Goal: Task Accomplishment & Management: Use online tool/utility

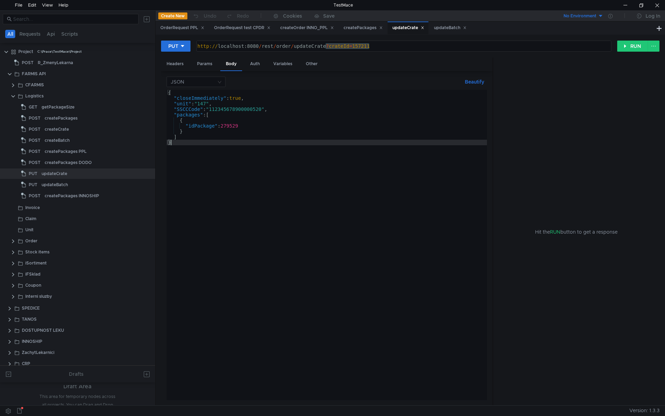
click at [237, 174] on div "{ "closeImmediately" : true , "unit" : "147" , "SSCCCode" : "112345678900000520…" at bounding box center [327, 250] width 321 height 321
click at [253, 124] on div "{ "closeImmediately" : true , "unit" : "147" , "SSCCCode" : "112345678900000520…" at bounding box center [327, 250] width 321 height 321
type textarea ""idPackage": 279529"
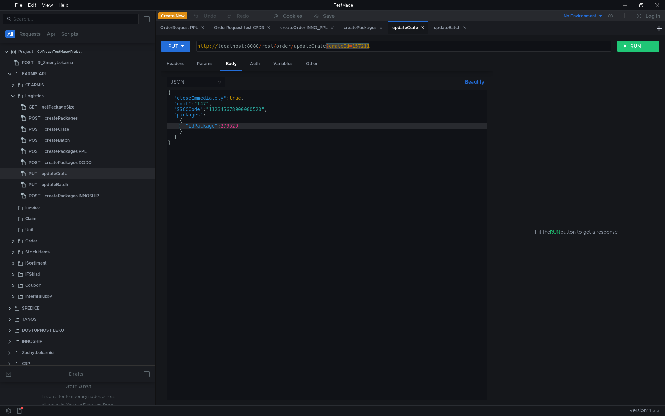
click at [381, 47] on div "http:// localhost:8080 / rest / order / updateCrate ? crateId = 157211" at bounding box center [404, 46] width 414 height 10
drag, startPoint x: 382, startPoint y: 45, endPoint x: 325, endPoint y: 51, distance: 57.5
click at [325, 51] on div "http:// localhost:8080 / rest / order / updateCrate ? crateId = 157211" at bounding box center [403, 51] width 415 height 17
type textarea "http://localhost:8080/rest/order/updateCrate"
click at [69, 129] on div "createCrate" at bounding box center [90, 129] width 91 height 10
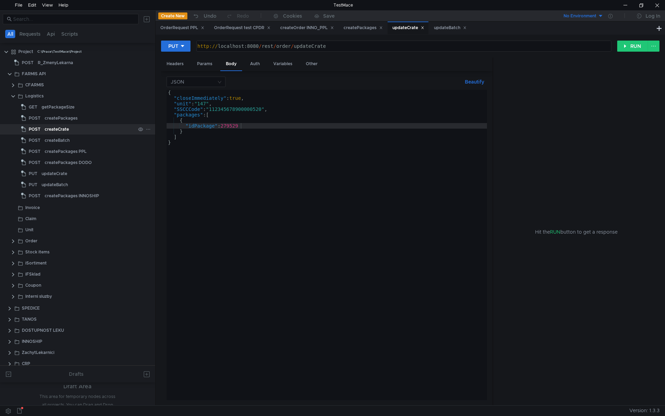
click at [69, 129] on div "createCrate" at bounding box center [90, 129] width 91 height 10
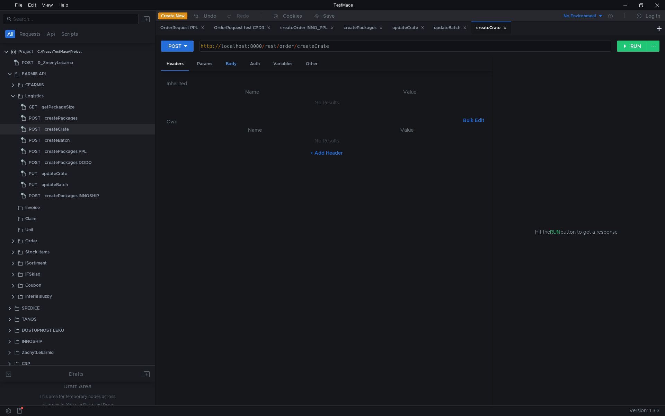
click at [224, 67] on div "Body" at bounding box center [231, 64] width 22 height 13
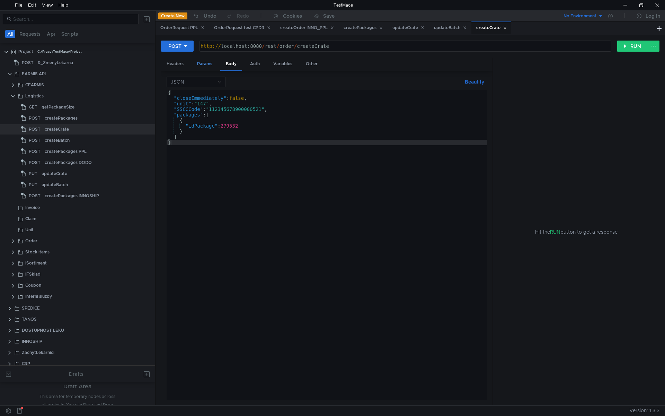
click at [208, 64] on div "Params" at bounding box center [205, 64] width 26 height 13
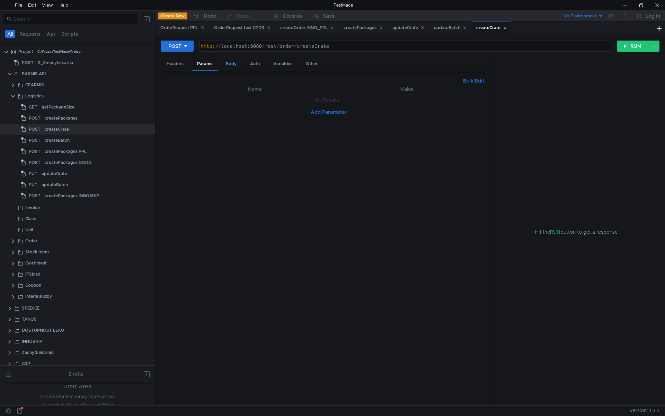
click at [226, 62] on div "Body" at bounding box center [231, 64] width 22 height 13
drag, startPoint x: 263, startPoint y: 110, endPoint x: 255, endPoint y: 111, distance: 8.1
click at [255, 111] on div "{ "closeImmediately" : false , "unit" : "147" , "SSCCCode" : "11234567890000052…" at bounding box center [327, 250] width 321 height 321
click at [238, 126] on div "{ "closeImmediately" : false , "unit" : "147" , "SSCCCode" : "11234567890000077…" at bounding box center [327, 250] width 321 height 321
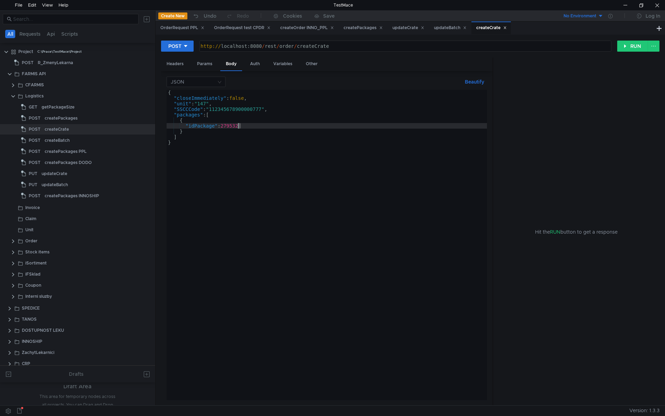
scroll to position [0, 5]
click at [247, 137] on div "{ "closeImmediately" : false , "unit" : "147" , "SSCCCode" : "11234567890000077…" at bounding box center [327, 250] width 321 height 321
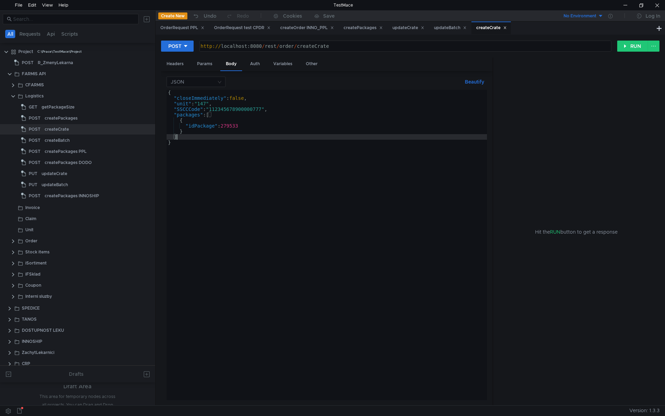
scroll to position [0, 0]
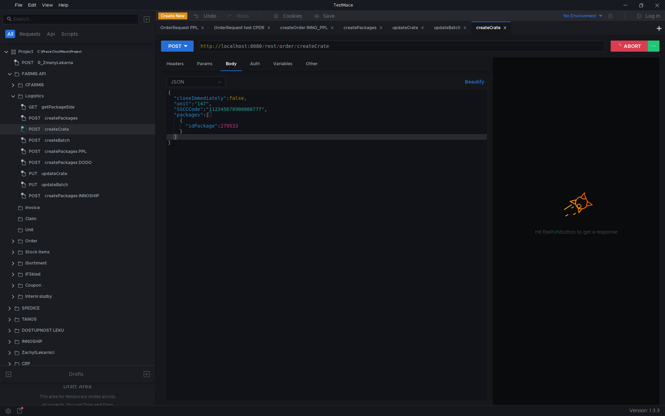
click at [351, 209] on div "{ "closeImmediately" : false , "unit" : "147" , "SSCCCode" : "11234567890000077…" at bounding box center [327, 250] width 321 height 321
type textarea "}"
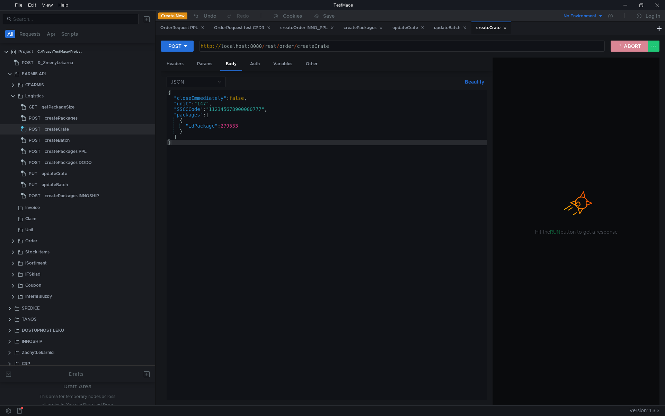
click at [627, 47] on button "ABORT" at bounding box center [629, 46] width 37 height 11
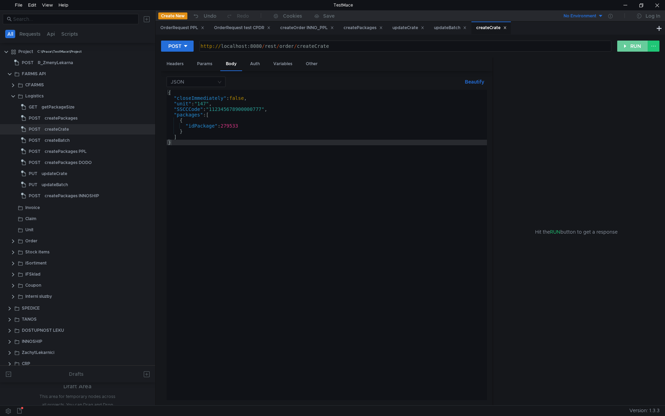
click at [636, 50] on button "RUN" at bounding box center [633, 46] width 31 height 11
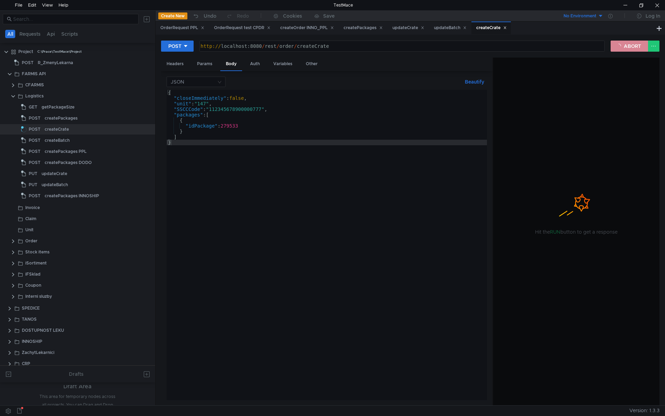
click at [639, 41] on button "ABORT" at bounding box center [629, 46] width 37 height 11
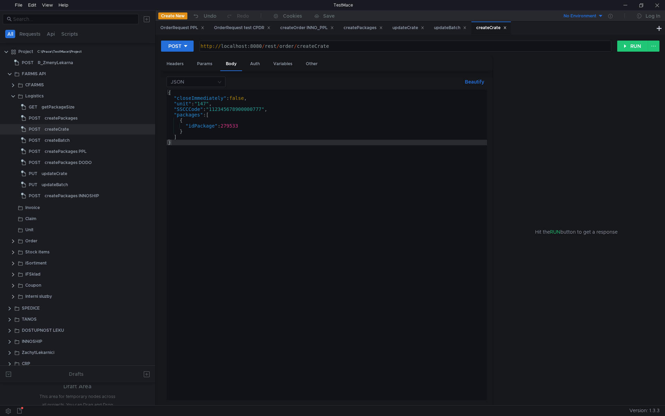
click at [190, 175] on div "{ "closeImmediately" : false , "unit" : "147" , "SSCCCode" : "11234567890000077…" at bounding box center [327, 250] width 321 height 321
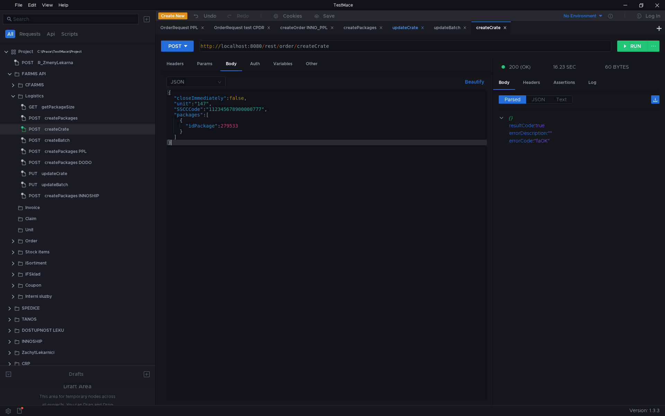
click at [408, 25] on div "updateCrate" at bounding box center [409, 27] width 32 height 7
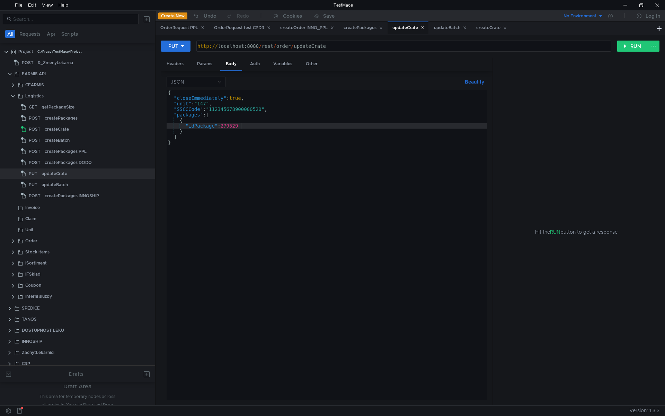
type textarea ""unit": "147","
click at [216, 103] on div "{ "closeImmediately" : true , "unit" : "147" , "SSCCCode" : "112345678900000520…" at bounding box center [327, 250] width 321 height 321
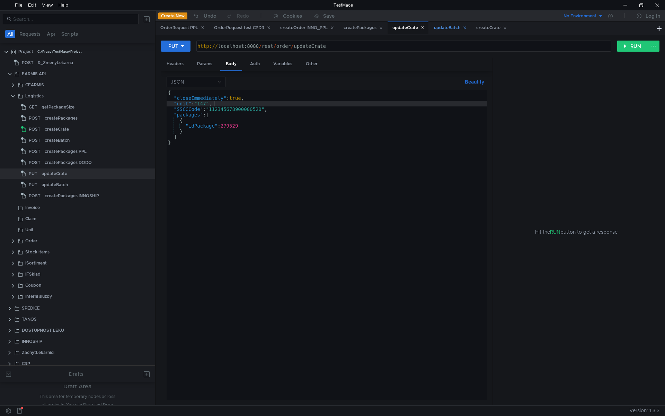
click at [446, 28] on div "updateBatch" at bounding box center [450, 27] width 33 height 7
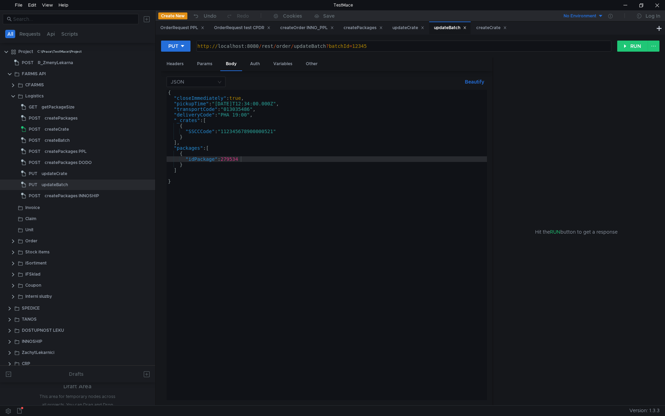
click at [467, 26] on icon at bounding box center [464, 27] width 3 height 3
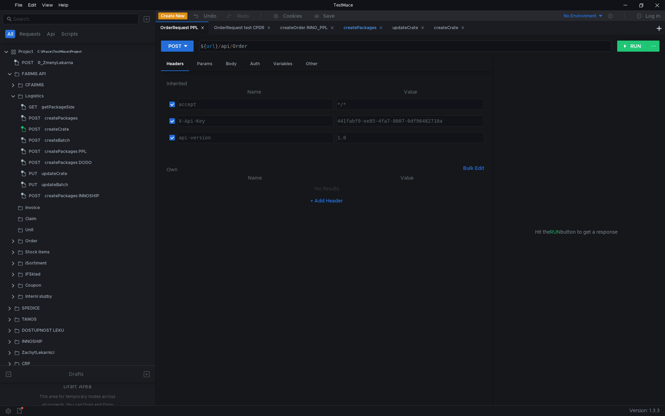
click at [382, 26] on icon at bounding box center [380, 27] width 3 height 3
click at [334, 25] on div "createOrder INNO_PPL" at bounding box center [307, 27] width 54 height 7
click at [270, 26] on icon at bounding box center [268, 27] width 3 height 3
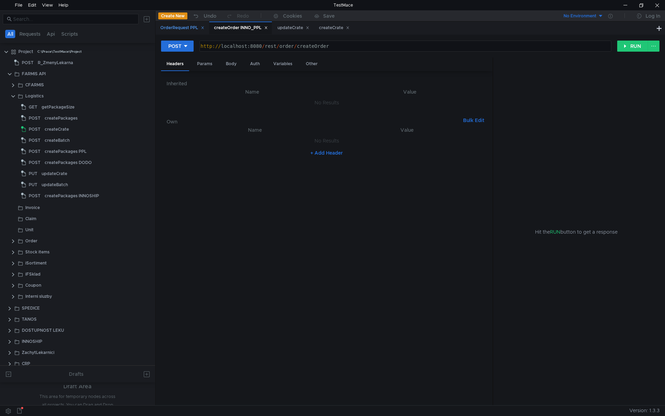
click at [204, 26] on icon at bounding box center [202, 27] width 3 height 3
click at [212, 28] on icon at bounding box center [212, 27] width 3 height 3
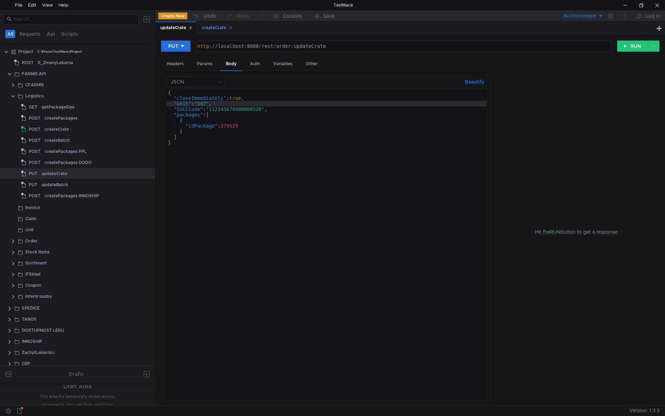
click at [216, 28] on div "createCrate" at bounding box center [217, 27] width 30 height 7
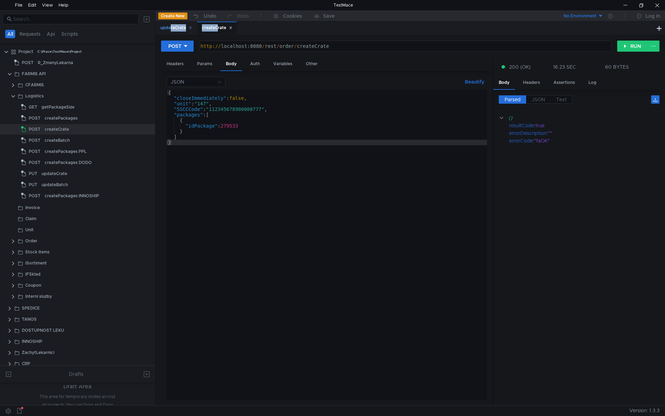
drag, startPoint x: 210, startPoint y: 27, endPoint x: 168, endPoint y: 28, distance: 41.9
click at [168, 28] on div "updateCrate createCrate" at bounding box center [197, 27] width 82 height 13
click at [180, 28] on div "updateCrate" at bounding box center [176, 27] width 32 height 7
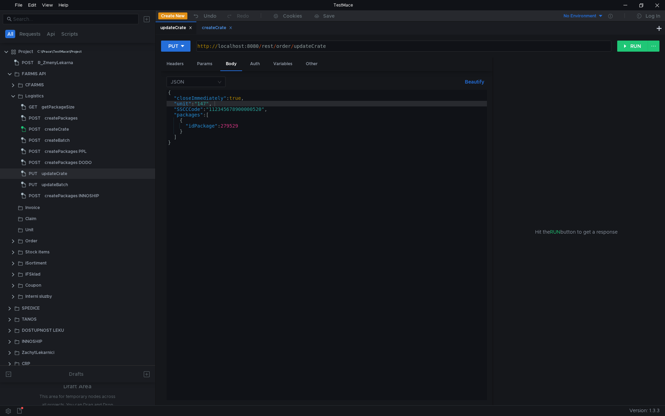
click at [219, 25] on div "createCrate" at bounding box center [217, 27] width 30 height 7
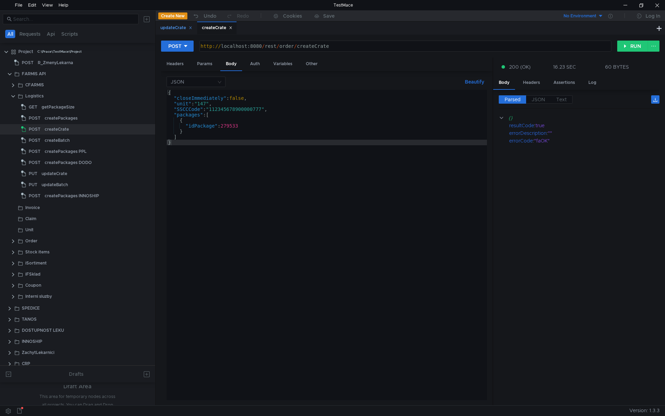
click at [186, 27] on div "updateCrate" at bounding box center [176, 27] width 32 height 7
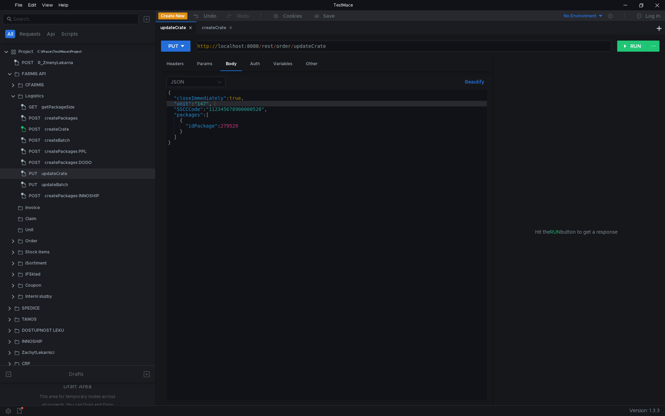
type textarea ""SSCCCode": "112345678900000520","
click at [251, 108] on div "{ "closeImmediately" : true , "unit" : "147" , "SSCCCode" : "112345678900000520…" at bounding box center [327, 250] width 321 height 321
click at [216, 28] on div "createCrate" at bounding box center [217, 27] width 30 height 7
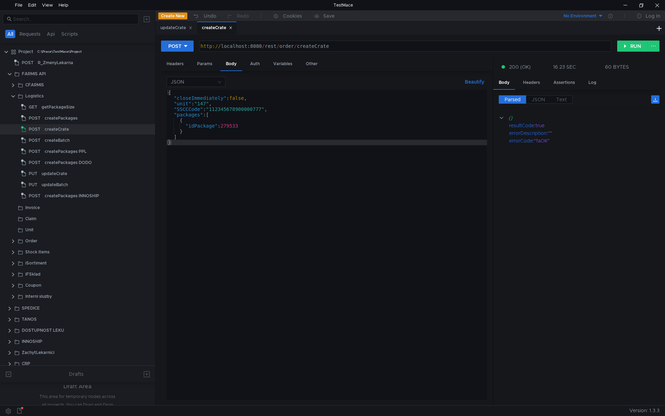
type textarea ""SSCCCode": "112345678900000777","
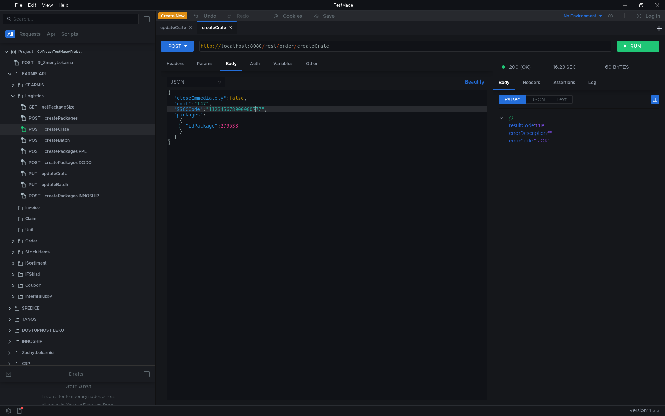
click at [255, 110] on div "{ "closeImmediately" : false , "unit" : "147" , "SSCCCode" : "11234567890000077…" at bounding box center [327, 250] width 321 height 321
click at [254, 110] on div "{ "closeImmediately" : false , "unit" : "147" , "SSCCCode" : "11234567890000077…" at bounding box center [327, 250] width 321 height 321
click at [177, 28] on div "updateCrate" at bounding box center [176, 27] width 32 height 7
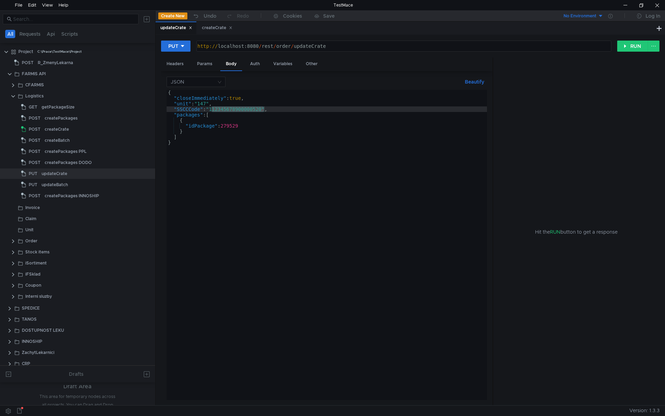
click at [234, 108] on div "{ "closeImmediately" : true , "unit" : "147" , "SSCCCode" : "112345678900000520…" at bounding box center [327, 245] width 321 height 310
click at [234, 108] on div "{ "closeImmediately" : true , "unit" : "147" , "SSCCCode" : "112345678900000520…" at bounding box center [327, 250] width 321 height 321
paste textarea "777"
click at [240, 126] on div "{ "closeImmediately" : true , "unit" : "147" , "SSCCCode" : "112345678900000777…" at bounding box center [327, 250] width 321 height 321
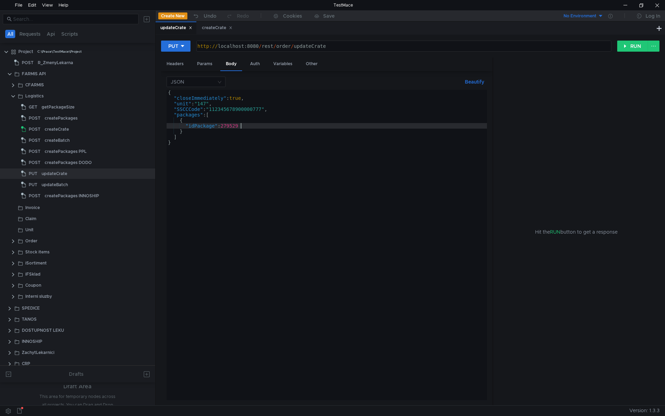
click at [239, 98] on div "{ "closeImmediately" : true , "unit" : "147" , "SSCCCode" : "112345678900000777…" at bounding box center [327, 250] width 321 height 321
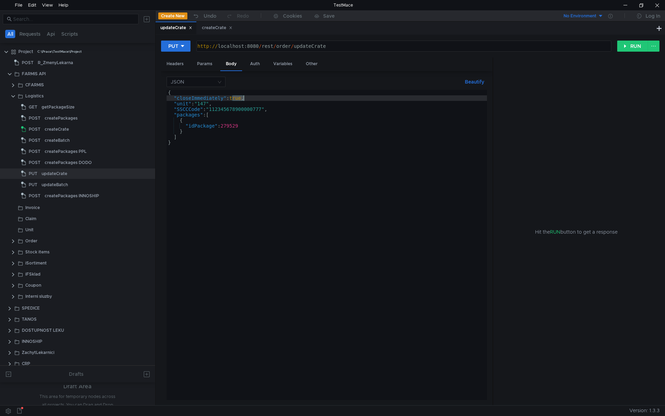
click at [239, 98] on div "{ "closeImmediately" : true , "unit" : "147" , "SSCCCode" : "112345678900000777…" at bounding box center [327, 250] width 321 height 321
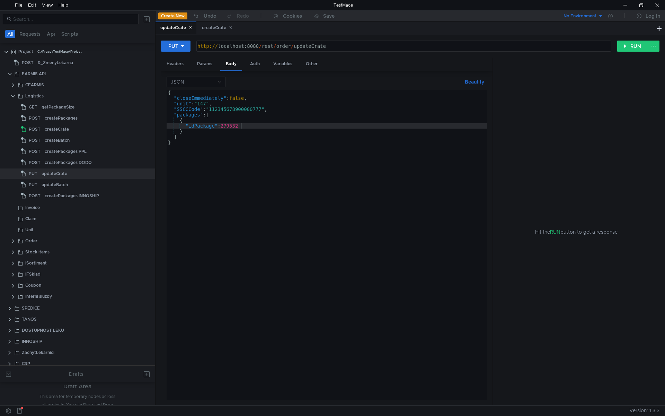
scroll to position [0, 5]
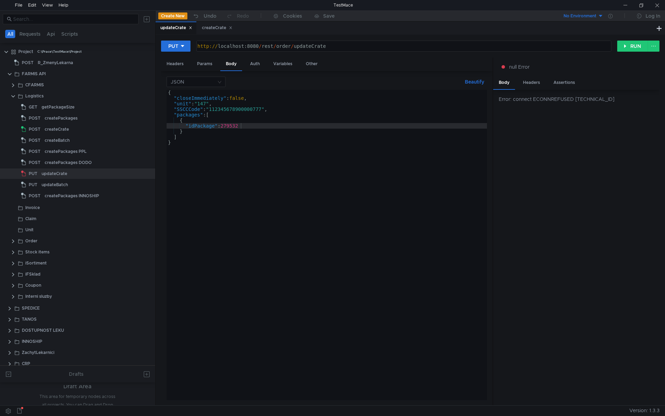
click at [295, 234] on div "{ "closeImmediately" : false , "unit" : "147" , "SSCCCode" : "11234567890000077…" at bounding box center [327, 250] width 321 height 321
type textarea "}"
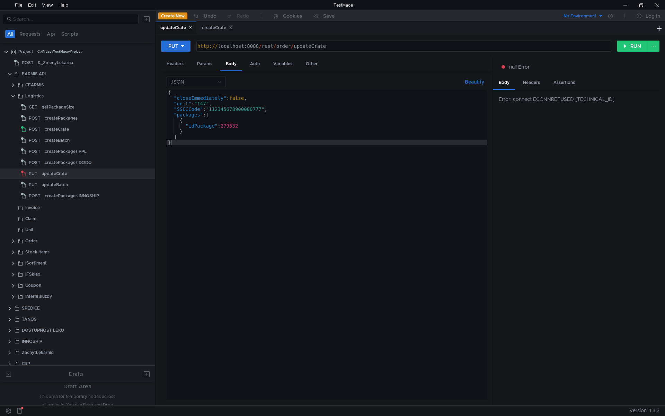
scroll to position [0, 0]
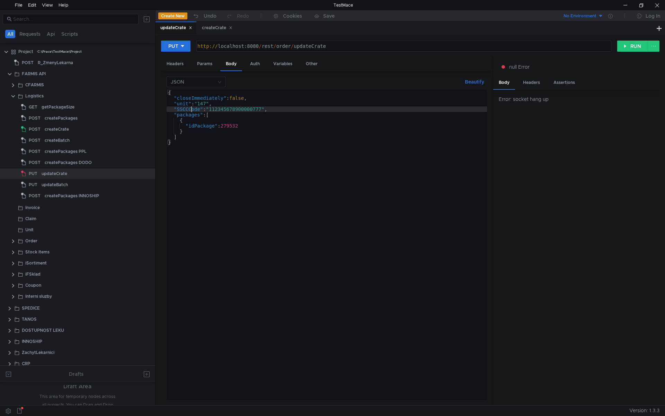
click at [190, 110] on div "{ "closeImmediately" : false , "unit" : "147" , "SSCCCode" : "11234567890000077…" at bounding box center [327, 250] width 321 height 321
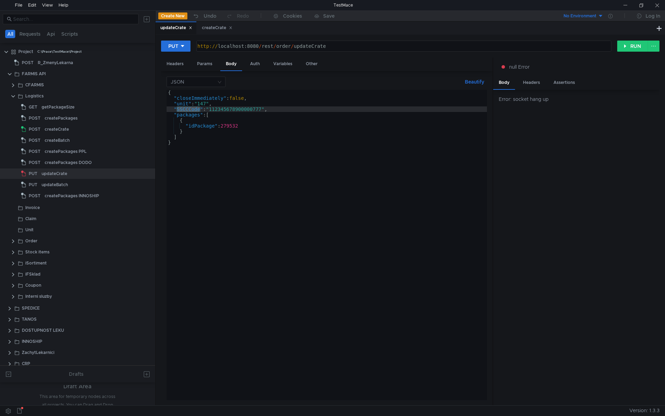
click at [244, 137] on div "{ "closeImmediately" : false , "unit" : "147" , "SSCCCode" : "11234567890000077…" at bounding box center [327, 250] width 321 height 321
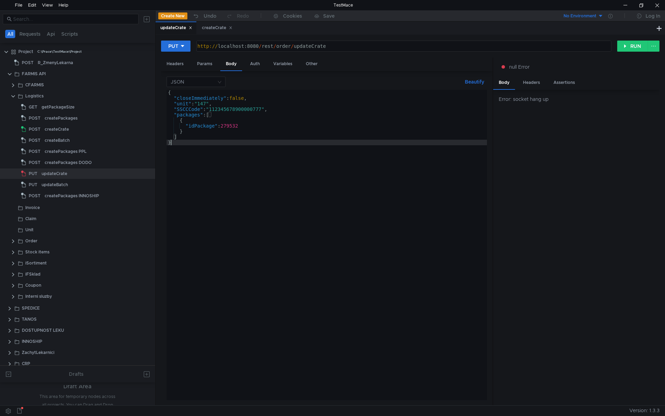
click at [264, 192] on div "{ "closeImmediately" : false , "unit" : "147" , "SSCCCode" : "11234567890000077…" at bounding box center [327, 250] width 321 height 321
type textarea "}"
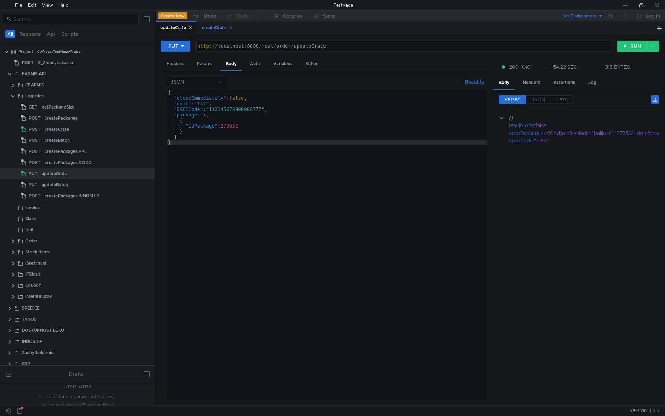
click at [217, 29] on div "createCrate" at bounding box center [217, 27] width 30 height 7
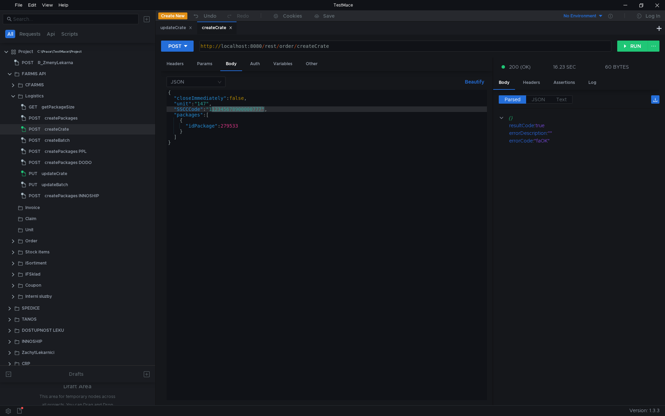
type textarea ""idPackage": 279533"
click at [228, 125] on div "{ "closeImmediately" : false , "unit" : "147" , "SSCCCode" : "11234567890000077…" at bounding box center [327, 250] width 321 height 321
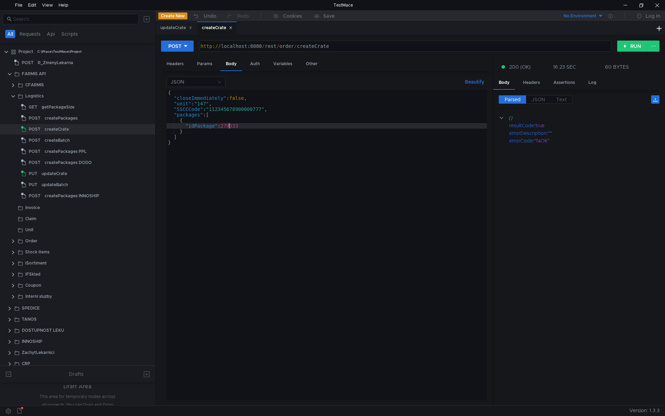
click at [228, 124] on div "{ "closeImmediately" : false , "unit" : "147" , "SSCCCode" : "11234567890000077…" at bounding box center [327, 250] width 321 height 321
click at [231, 126] on div "{ "closeImmediately" : false , "unit" : "147" , "SSCCCode" : "11234567890000077…" at bounding box center [327, 250] width 321 height 321
click at [174, 22] on div "updateCrate" at bounding box center [176, 27] width 41 height 13
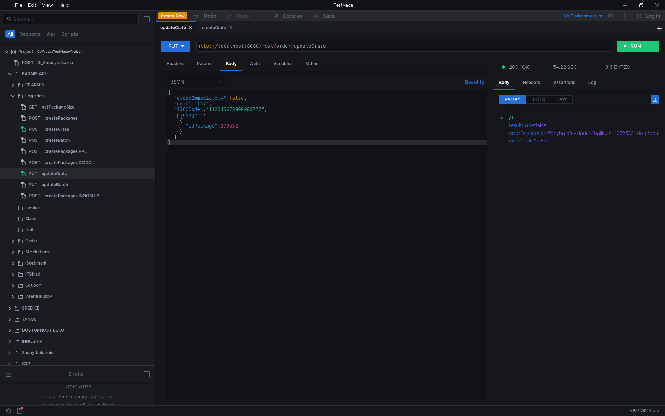
click at [233, 126] on div "{ "closeImmediately" : false , "unit" : "147" , "SSCCCode" : "11234567890000077…" at bounding box center [327, 250] width 321 height 321
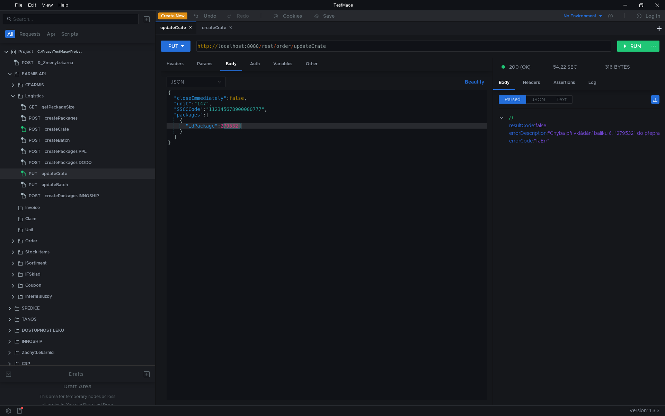
click at [233, 126] on div "{ "closeImmediately" : false , "unit" : "147" , "SSCCCode" : "11234567890000077…" at bounding box center [327, 250] width 321 height 321
paste textarea "3"
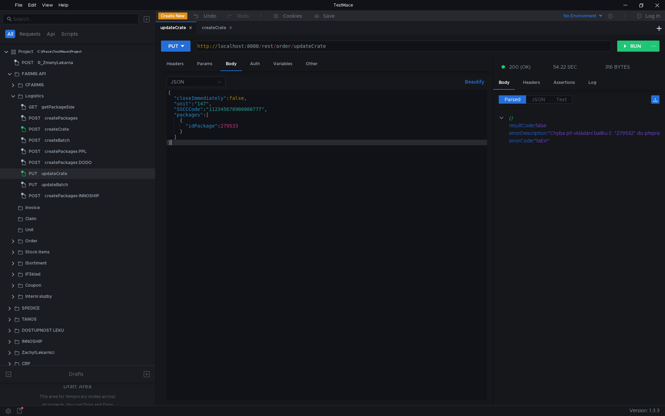
click at [255, 142] on div "{ "closeImmediately" : false , "unit" : "147" , "SSCCCode" : "11234567890000077…" at bounding box center [327, 250] width 321 height 321
type textarea "}"
click at [209, 27] on div "createCrate" at bounding box center [217, 27] width 30 height 7
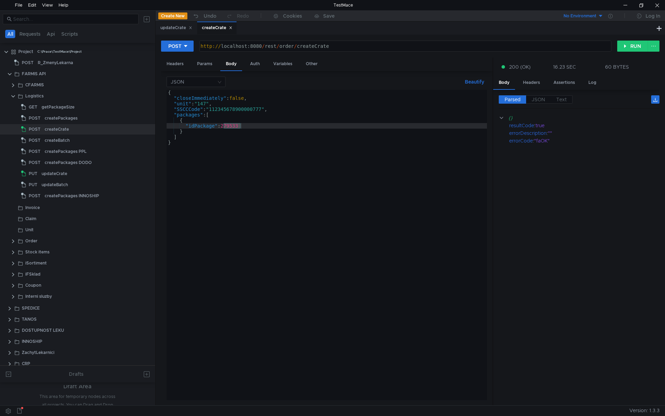
click at [264, 109] on div "{ "closeImmediately" : false , "unit" : "147" , "SSCCCode" : "11234567890000077…" at bounding box center [327, 250] width 321 height 321
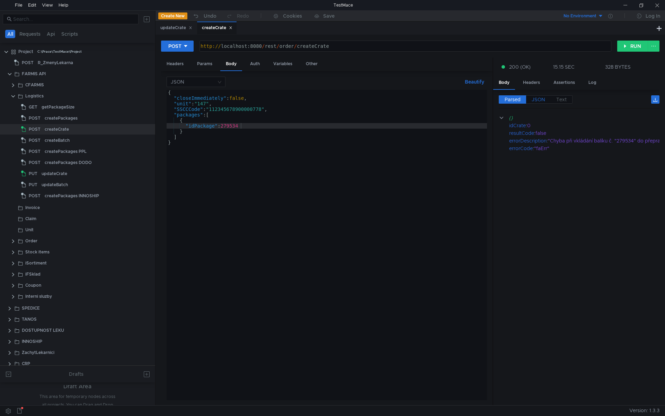
click at [542, 99] on span "JSON" at bounding box center [539, 99] width 14 height 6
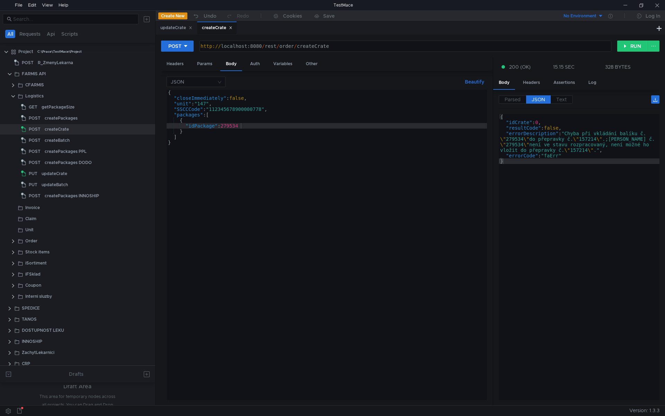
click at [238, 129] on div "{ "closeImmediately" : false , "unit" : "147" , "SSCCCode" : "11234567890000077…" at bounding box center [327, 250] width 321 height 321
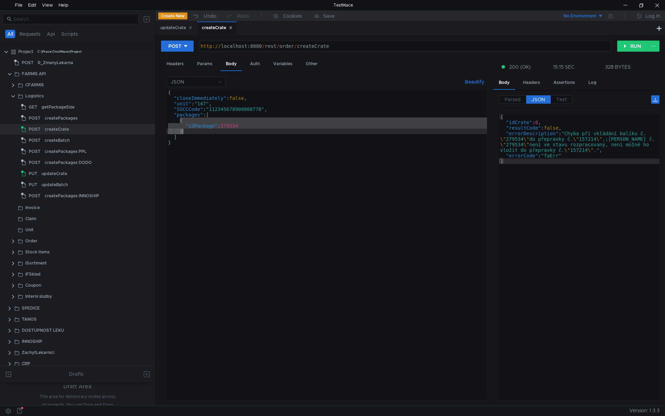
scroll to position [0, 1]
click at [238, 129] on div "{ "closeImmediately" : false , "unit" : "147" , "SSCCCode" : "11234567890000077…" at bounding box center [327, 250] width 321 height 321
paste textarea "501007103"
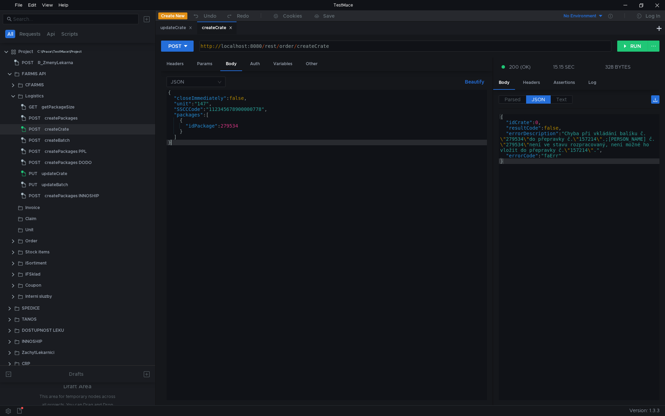
scroll to position [0, 0]
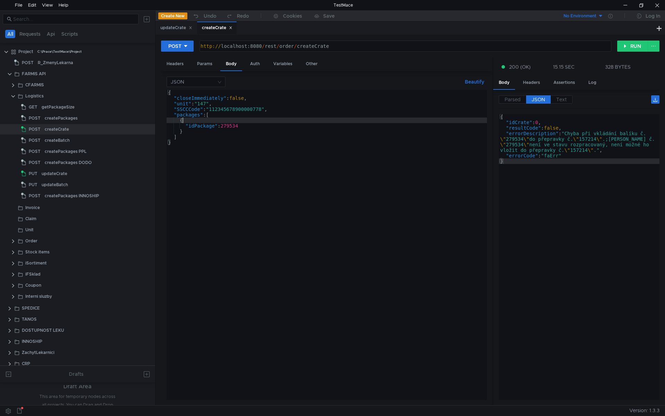
click at [236, 122] on div "{ "closeImmediately" : false , "unit" : "147" , "SSCCCode" : "11234567890000077…" at bounding box center [327, 250] width 321 height 321
click at [237, 125] on div "{ "closeImmediately" : false , "unit" : "147" , "SSCCCode" : "11234567890000077…" at bounding box center [327, 250] width 321 height 321
paste textarea "501007103"
click at [254, 136] on div "{ "closeImmediately" : false , "unit" : "147" , "SSCCCode" : "11234567890000077…" at bounding box center [327, 250] width 321 height 321
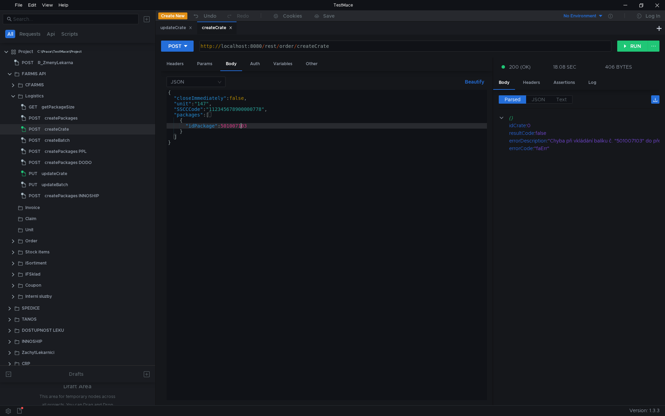
click at [242, 126] on div "{ "closeImmediately" : false , "unit" : "147" , "SSCCCode" : "11234567890000077…" at bounding box center [327, 250] width 321 height 321
click at [242, 127] on div "{ "closeImmediately" : false , "unit" : "147" , "SSCCCode" : "11234567890000077…" at bounding box center [327, 250] width 321 height 321
click at [232, 124] on div "{ "closeImmediately" : false , "unit" : "147" , "SSCCCode" : "11234567890000077…" at bounding box center [327, 250] width 321 height 321
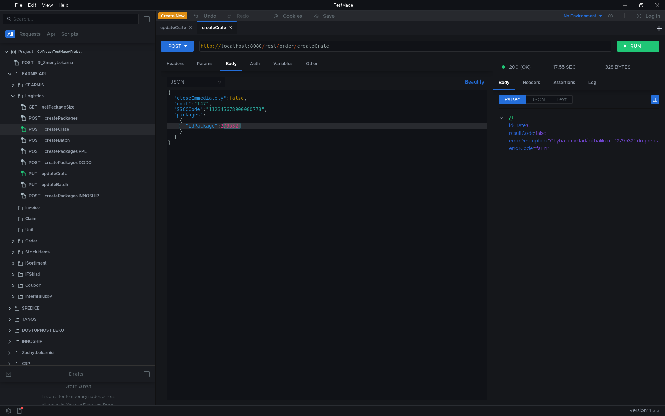
click at [233, 128] on div "{ "closeImmediately" : false , "unit" : "147" , "SSCCCode" : "11234567890000077…" at bounding box center [327, 245] width 321 height 310
click at [233, 128] on div "{ "closeImmediately" : false , "unit" : "147" , "SSCCCode" : "11234567890000077…" at bounding box center [327, 250] width 321 height 321
click at [332, 148] on div "{ "closeImmediately" : false , "unit" : "147" , "SSCCCode" : "11234567890000077…" at bounding box center [327, 250] width 321 height 321
type textarea "}"
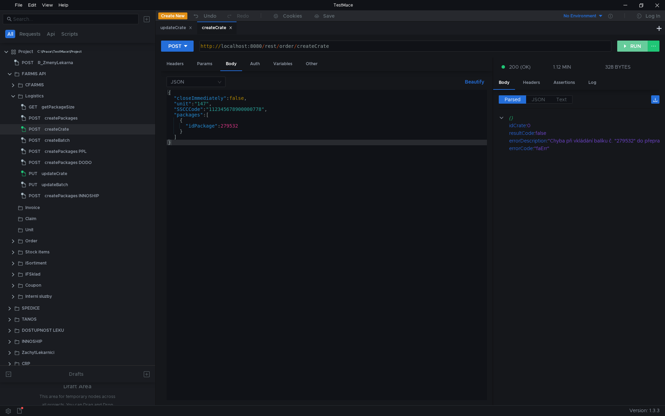
click at [623, 46] on button "RUN" at bounding box center [633, 46] width 31 height 11
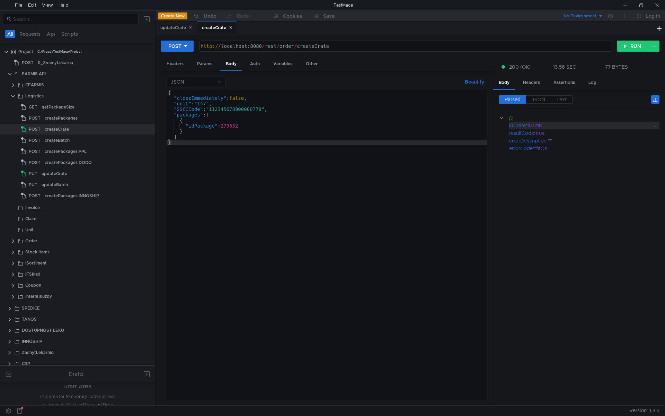
click at [540, 124] on div "157218" at bounding box center [589, 126] width 124 height 8
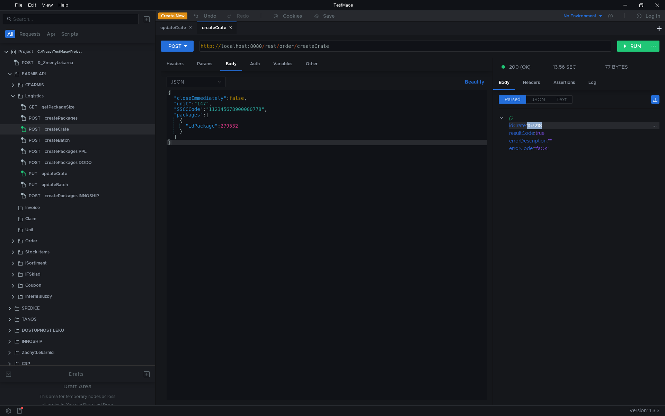
click at [540, 124] on div "157218" at bounding box center [589, 126] width 124 height 8
copy div "157218"
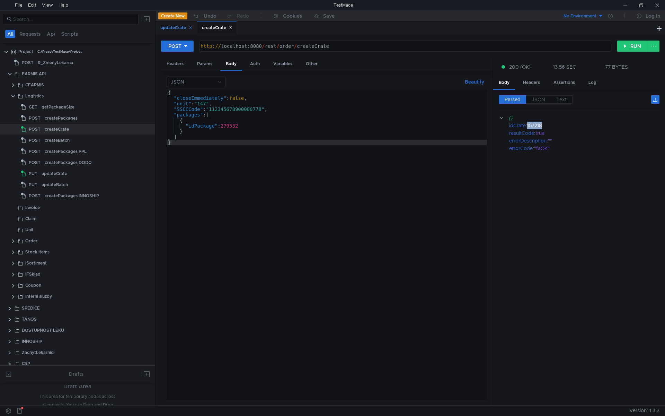
click at [171, 29] on div "updateCrate" at bounding box center [176, 27] width 32 height 7
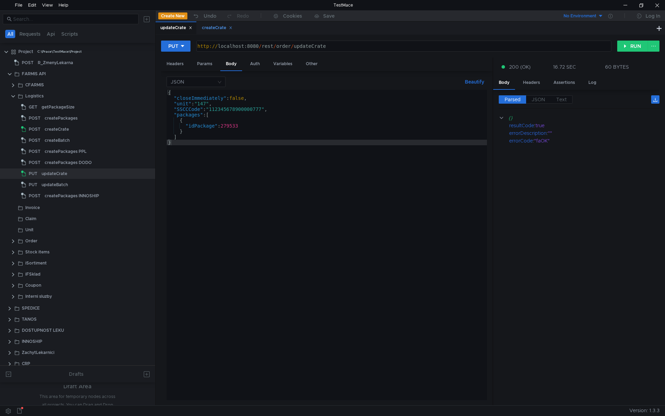
click at [216, 28] on div "createCrate" at bounding box center [217, 27] width 30 height 7
click at [174, 27] on div "updateCrate" at bounding box center [176, 27] width 32 height 7
click at [178, 109] on div "{ "closeImmediately" : false , "unit" : "147" , "SSCCCode" : "11234567890000077…" at bounding box center [327, 250] width 321 height 321
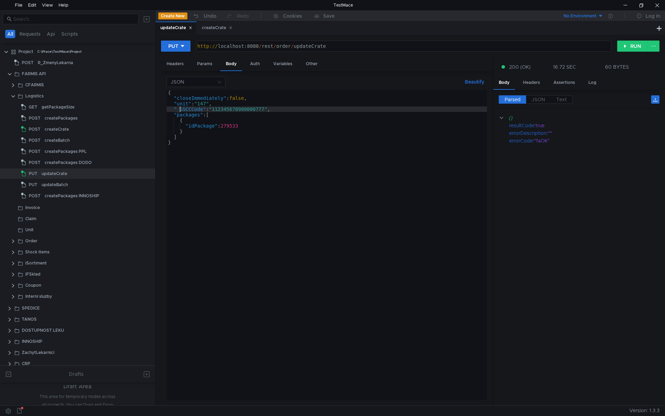
scroll to position [0, 1]
type textarea ""_SSCCCode": "112345678900000777","
paste textarea "157218"
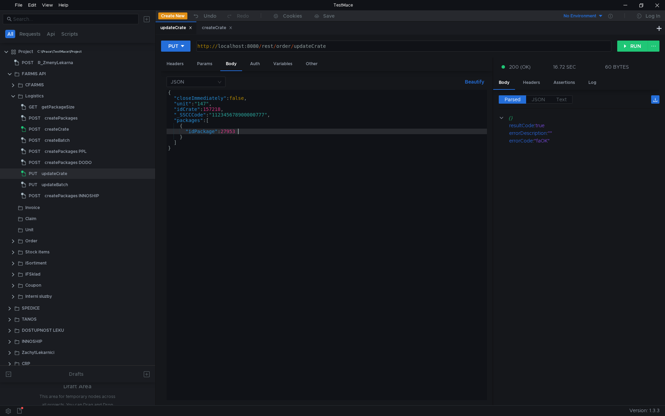
scroll to position [0, 5]
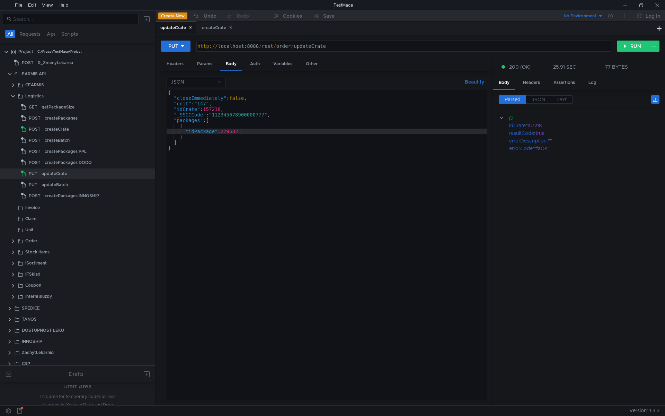
click at [179, 111] on div "{ "closeImmediately" : false , "unit" : "147" , "idCrate" : 157218 , "_SSCCCode…" at bounding box center [327, 250] width 321 height 321
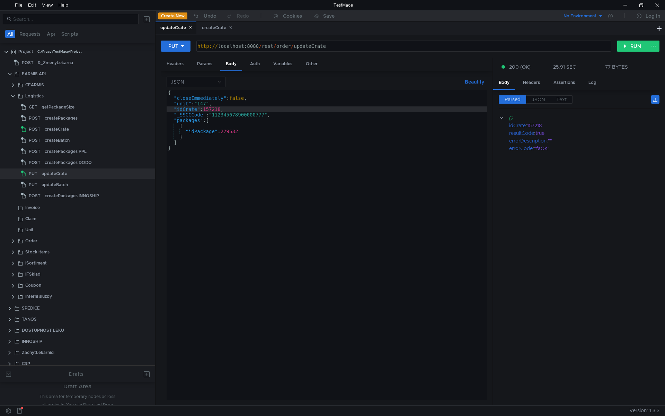
scroll to position [0, 1]
type textarea ""SSCCCode": "112345678900000777","
click at [217, 29] on div "createCrate" at bounding box center [217, 27] width 30 height 7
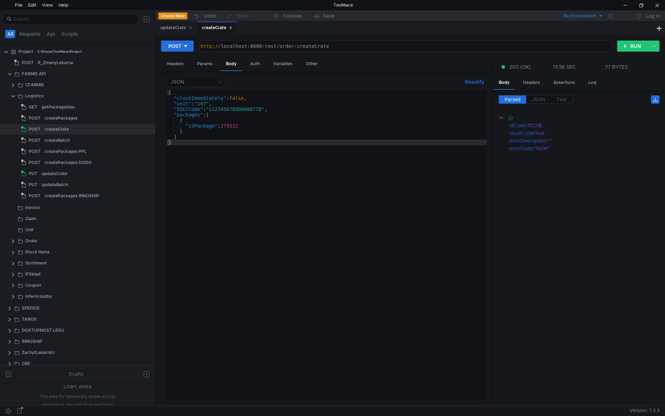
type textarea ""SSCCCode": "112345678900000778","
click at [242, 109] on div "{ "closeImmediately" : false , "unit" : "147" , "SSCCCode" : "11234567890000077…" at bounding box center [327, 250] width 321 height 321
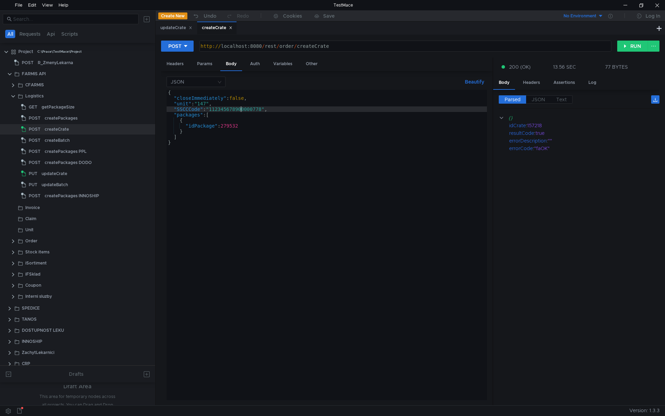
click at [242, 109] on div "{ "closeImmediately" : false , "unit" : "147" , "SSCCCode" : "11234567890000077…" at bounding box center [327, 250] width 321 height 321
click at [172, 28] on div "updateCrate" at bounding box center [176, 27] width 32 height 7
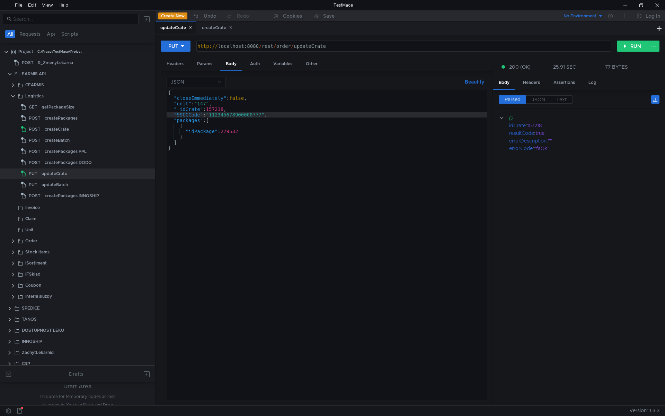
click at [226, 114] on div "{ "closeImmediately" : false , "unit" : "147" , "_idCrate" : 157218 , "SSCCCode…" at bounding box center [327, 250] width 321 height 321
paste textarea "8"
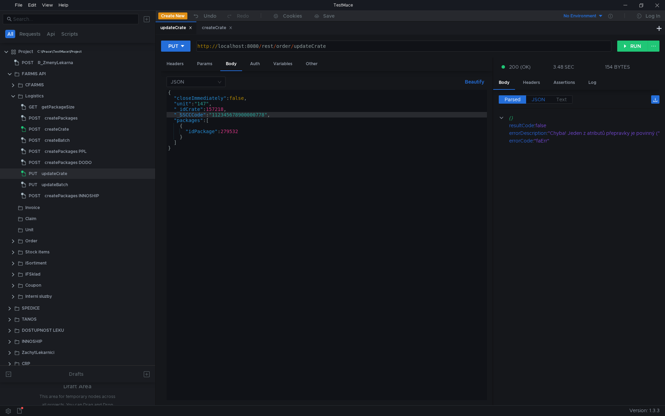
click at [539, 95] on label "JSON" at bounding box center [538, 99] width 25 height 8
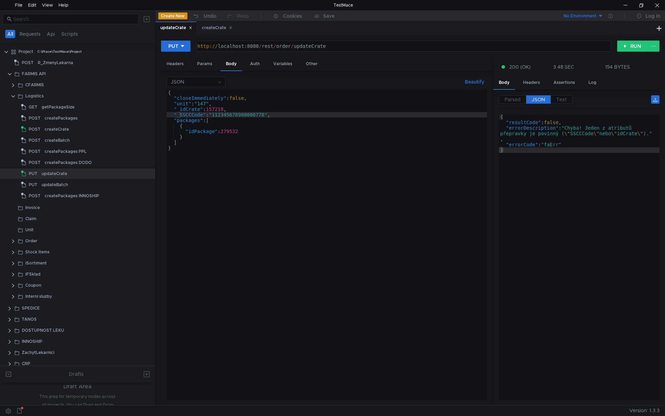
click at [180, 115] on div "{ "closeImmediately" : false , "unit" : "147" , "_idCrate" : 157218 , "_SSCCCod…" at bounding box center [327, 250] width 321 height 321
type textarea ""SSCCCode": "112345678900000778","
click at [192, 27] on icon at bounding box center [190, 27] width 3 height 3
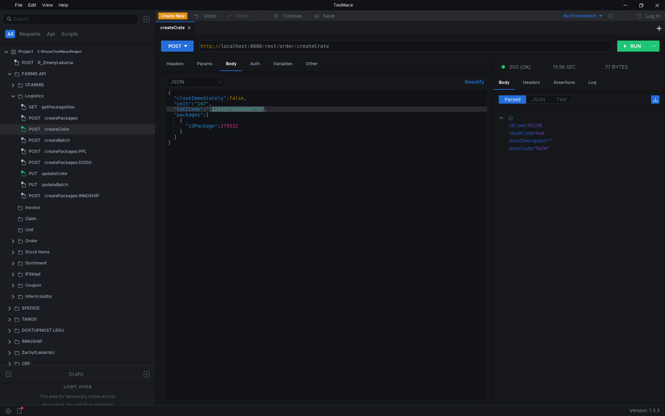
click at [190, 27] on icon at bounding box center [188, 27] width 3 height 3
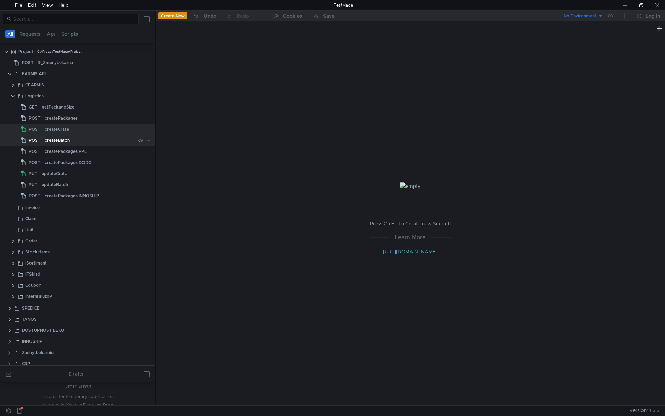
click at [77, 141] on div "createBatch" at bounding box center [90, 140] width 91 height 10
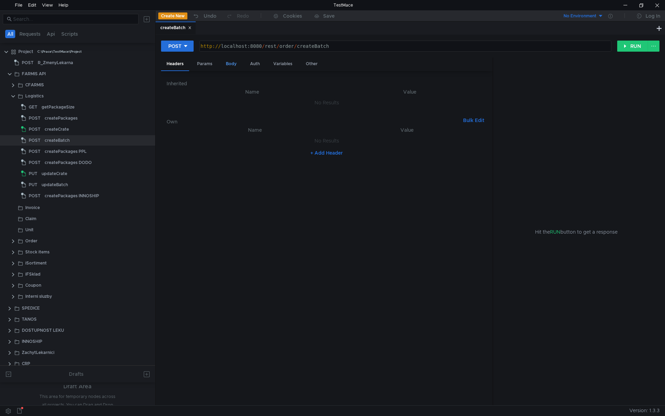
click at [223, 66] on div "Body" at bounding box center [231, 64] width 22 height 13
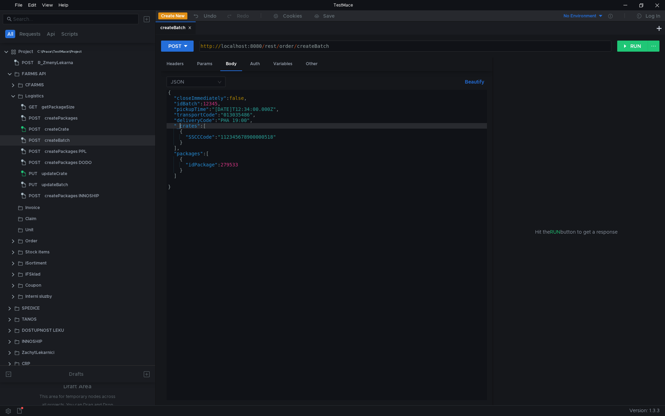
click at [180, 126] on div "{ "closeImmediately" : false , "idBatch" : 12345 , "pickupTime" : "2025-07-10T1…" at bounding box center [327, 250] width 321 height 321
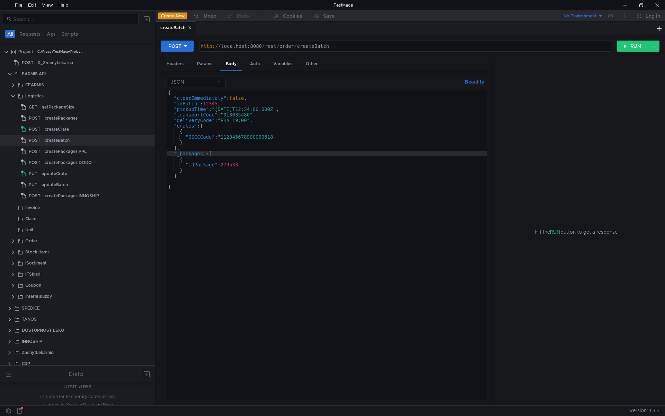
scroll to position [0, 0]
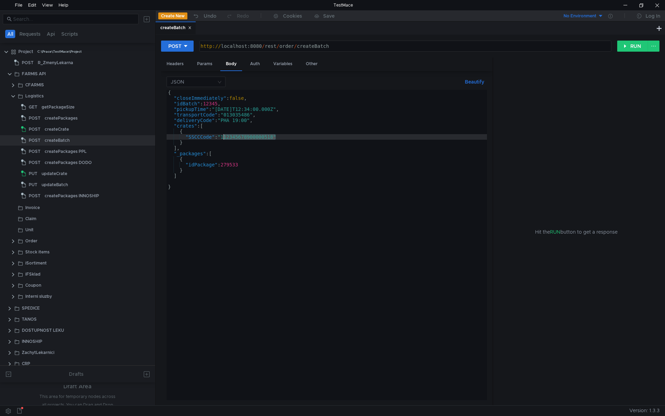
paste textarea "77"
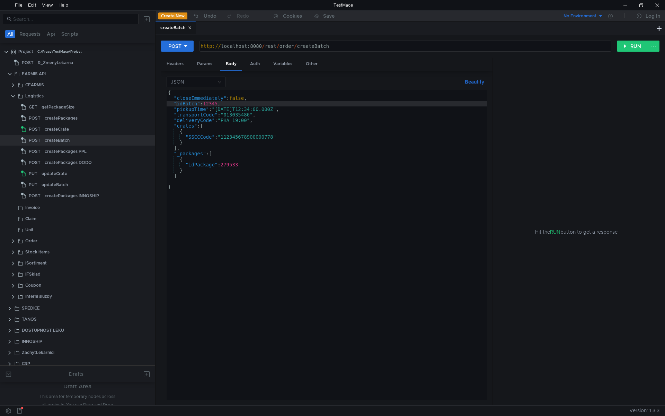
scroll to position [0, 1]
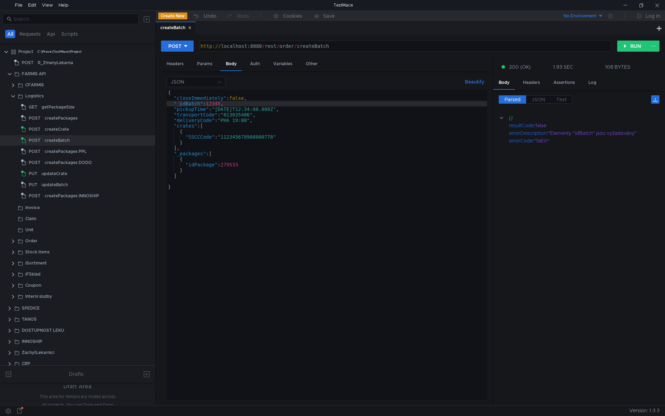
click at [180, 104] on div "{ "closeImmediately" : false , "_idBatch" : 12345 , "pickupTime" : "2025-09-19T…" at bounding box center [327, 250] width 321 height 321
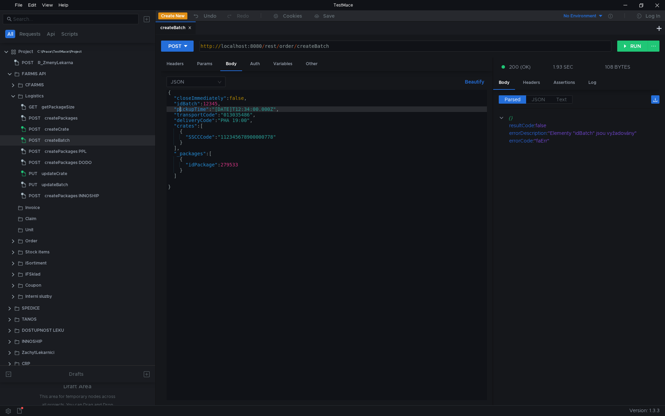
click at [180, 112] on div "{ "closeImmediately" : false , "idBatch" : 12345 , "pickupTime" : "2025-09-19T1…" at bounding box center [327, 250] width 321 height 321
click at [177, 105] on div "{ "closeImmediately" : false , "idBatch" : 12345 , "pickupTime" : "2025-09-19T1…" at bounding box center [327, 250] width 321 height 321
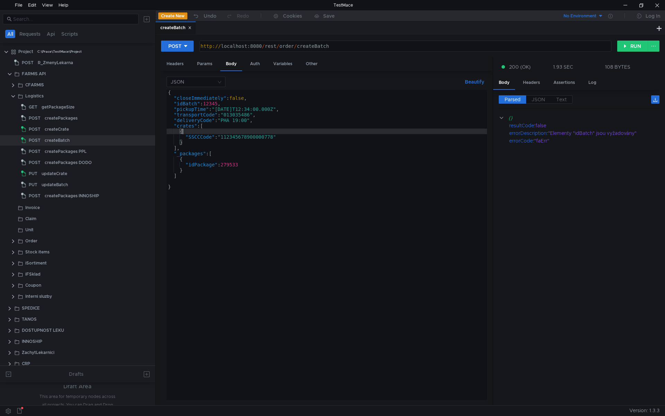
click at [240, 131] on div "{ "closeImmediately" : false , "idBatch" : 12345 , "pickupTime" : "2025-09-19T1…" at bounding box center [327, 250] width 321 height 321
click at [217, 104] on div "{ "closeImmediately" : false , "idBatch" : 12345 , "pickupTime" : "2025-09-19T1…" at bounding box center [327, 250] width 321 height 321
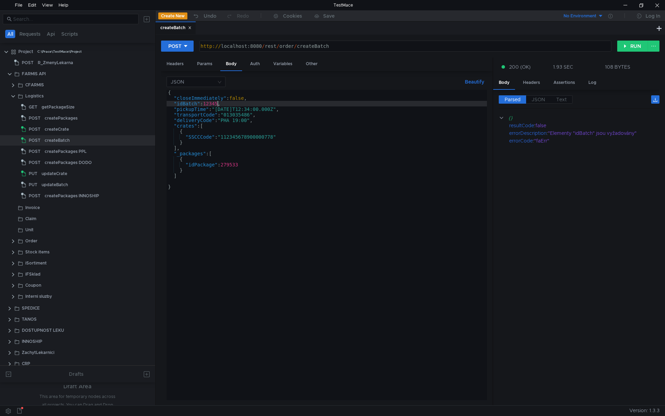
click at [217, 104] on div "{ "closeImmediately" : false , "idBatch" : 12345 , "pickupTime" : "2025-09-19T1…" at bounding box center [327, 250] width 321 height 321
click at [201, 155] on div "{ "closeImmediately" : false , "idBatch" : 11111 , "pickupTime" : "[DATE]T12:34…" at bounding box center [327, 250] width 321 height 321
type textarea ""_packages": ["
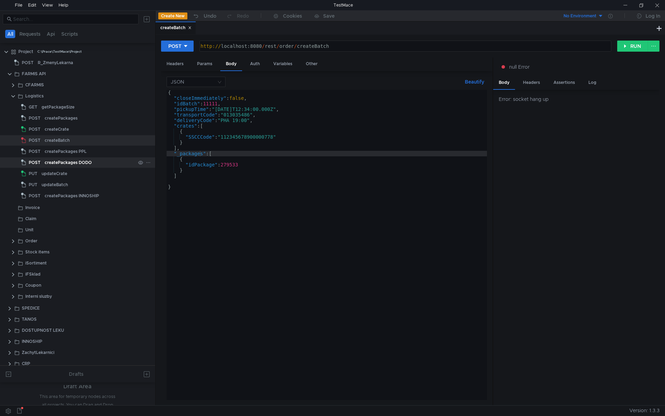
scroll to position [0, 2]
click at [236, 147] on div "{ "closeImmediately" : false , "idBatch" : 11111 , "pickupTime" : "2025-09-19T1…" at bounding box center [327, 250] width 321 height 321
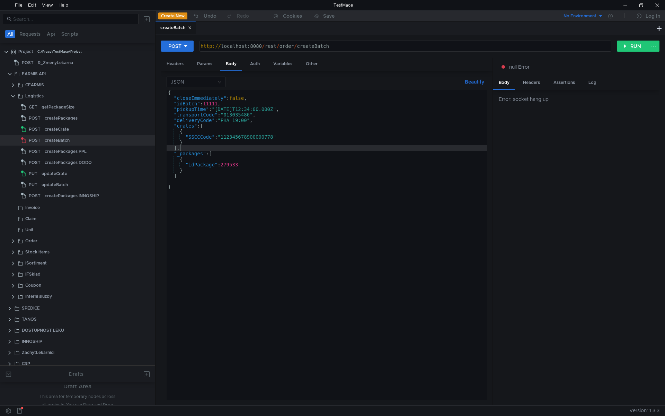
scroll to position [0, 0]
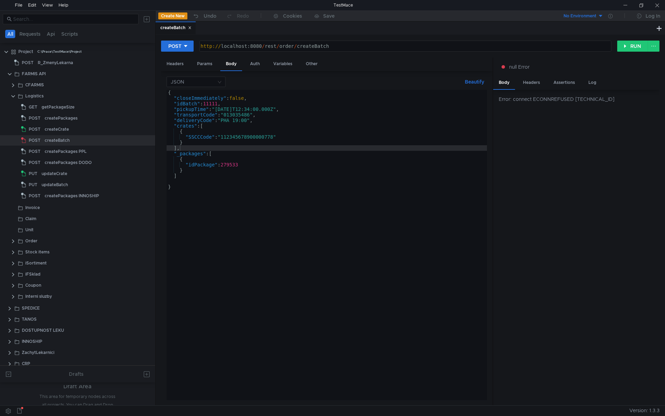
click at [310, 189] on div "{ "closeImmediately" : false , "idBatch" : 11111 , "pickupTime" : "[DATE]T12:34…" at bounding box center [327, 250] width 321 height 321
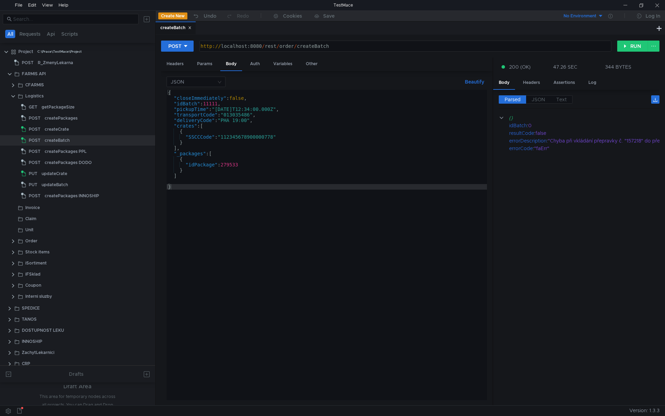
click at [258, 142] on div "{ "closeImmediately" : false , "idBatch" : 11111 , "pickupTime" : "[DATE]T12:34…" at bounding box center [327, 250] width 321 height 321
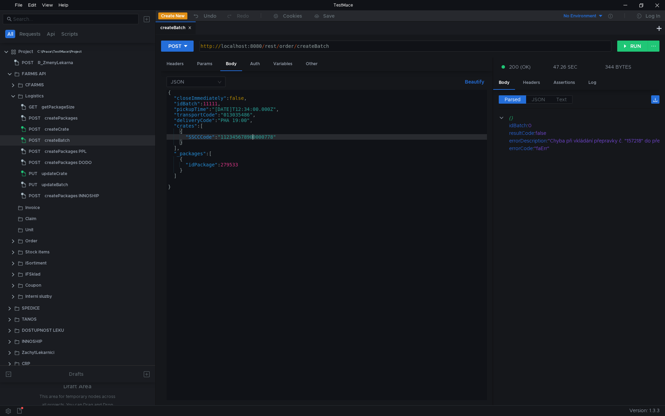
click at [254, 136] on div "{ "closeImmediately" : false , "idBatch" : 11111 , "pickupTime" : "[DATE]T12:34…" at bounding box center [327, 250] width 321 height 321
type textarea ""SSCCCode": "112345678900000778""
click at [254, 136] on div "{ "closeImmediately" : false , "idBatch" : 11111 , "pickupTime" : "[DATE]T12:34…" at bounding box center [327, 250] width 321 height 321
click at [226, 180] on div "{ "closeImmediately" : false , "idBatch" : 11111 , "pickupTime" : "[DATE]T12:34…" at bounding box center [327, 250] width 321 height 321
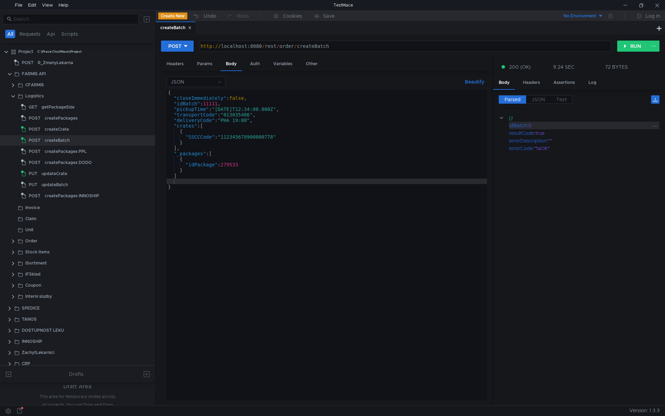
click at [522, 126] on div "idBatch" at bounding box center [518, 126] width 18 height 8
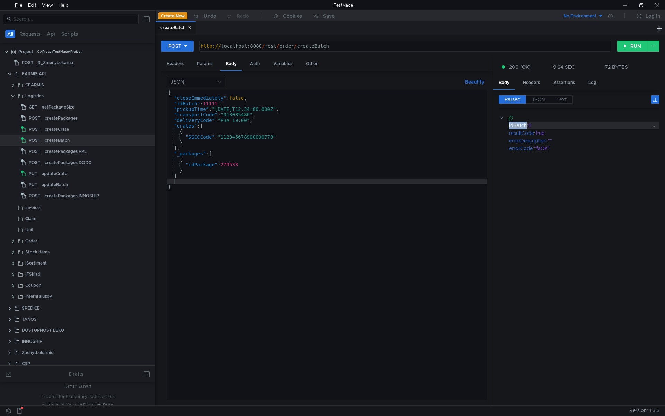
click at [522, 126] on div "idBatch" at bounding box center [518, 126] width 18 height 8
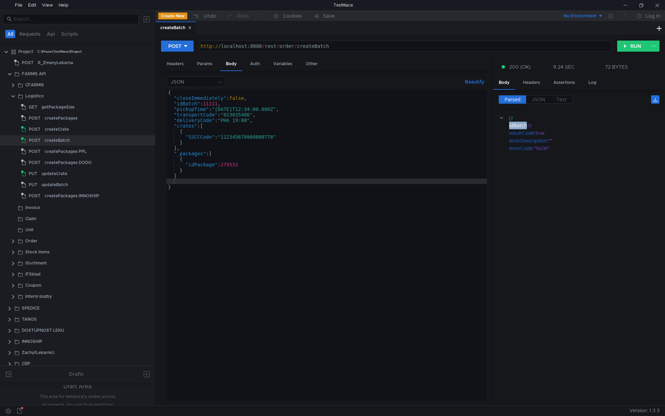
click at [315, 136] on div "{ "closeImmediately" : false , "idBatch" : 11111 , "pickupTime" : "[DATE]T12:34…" at bounding box center [327, 250] width 321 height 321
type textarea ""SSCCCode": "112345678900000778""
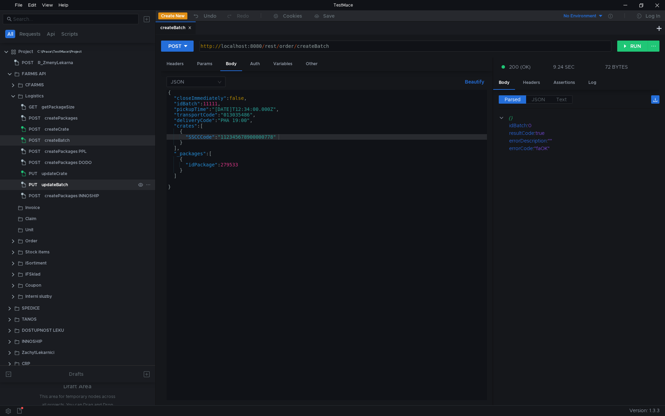
click at [59, 183] on div "updateBatch" at bounding box center [55, 185] width 26 height 10
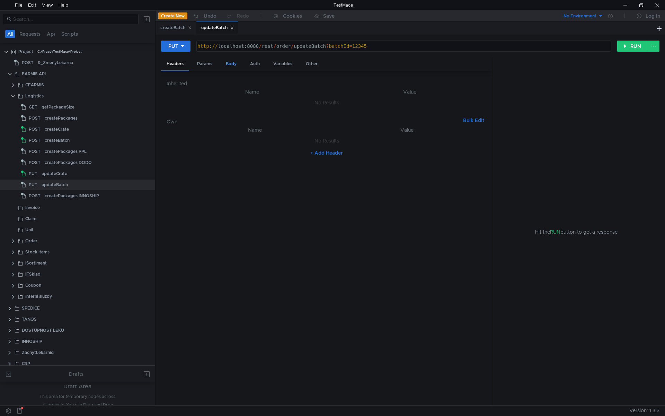
click at [229, 63] on div "Body" at bounding box center [231, 64] width 22 height 13
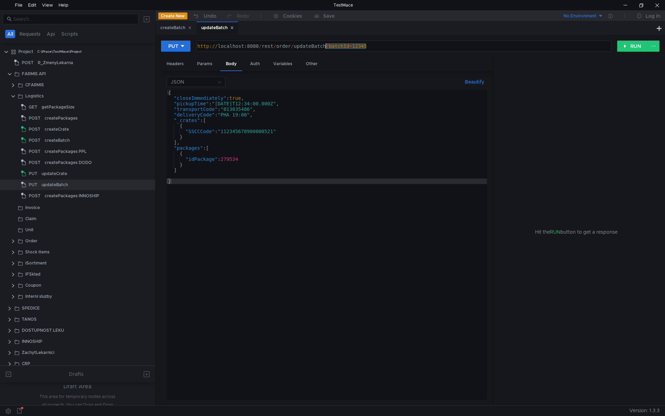
drag, startPoint x: 399, startPoint y: 43, endPoint x: 326, endPoint y: 48, distance: 73.0
click at [326, 48] on div "http:// localhost:8080 / rest / order / updateBatch ? batchId = 12345" at bounding box center [404, 46] width 414 height 10
type textarea "[URL]"
click at [174, 28] on div "createBatch" at bounding box center [175, 27] width 31 height 7
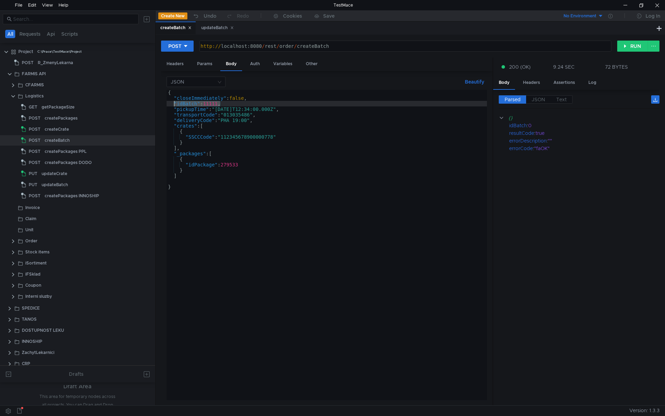
drag, startPoint x: 220, startPoint y: 102, endPoint x: 174, endPoint y: 104, distance: 46.5
click at [174, 104] on div "{ "closeImmediately" : false , "idBatch" : 11111 , "pickupTime" : "[DATE]T12:34…" at bounding box center [327, 250] width 321 height 321
click at [240, 101] on div "{ "closeImmediately" : false , "idBatch" : 11111 , "pickupTime" : "[DATE]T12:34…" at bounding box center [327, 250] width 321 height 321
click at [230, 105] on div "{ "closeImmediately" : false , "idBatch" : 11111 , "pickupTime" : "[DATE]T12:34…" at bounding box center [327, 250] width 321 height 321
type textarea ""idBatch": 11111,"
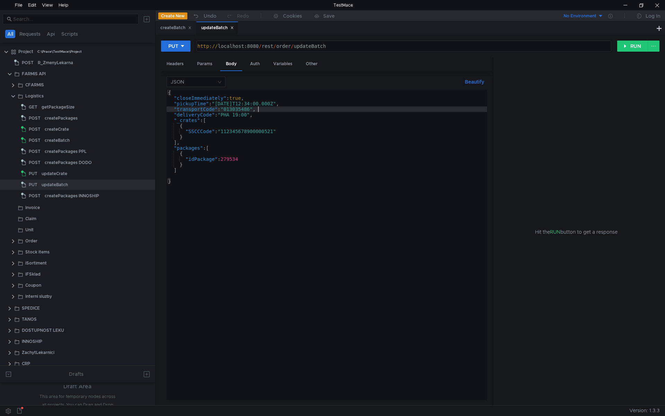
click at [266, 110] on div "{ "closeImmediately" : true , "pickupTime" : "2025-07-10T12:34:00.000Z" , "tran…" at bounding box center [327, 250] width 321 height 321
click at [270, 113] on div "{ "closeImmediately" : true , "pickupTime" : "2025-07-10T12:34:00.000Z" , "tran…" at bounding box center [327, 250] width 321 height 321
type textarea ""closeImmediately": true,"
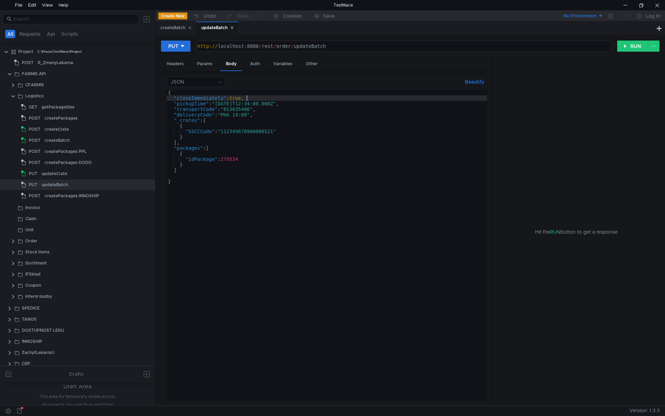
type textarea "{"
paste textarea ""idBatch": 11111,"
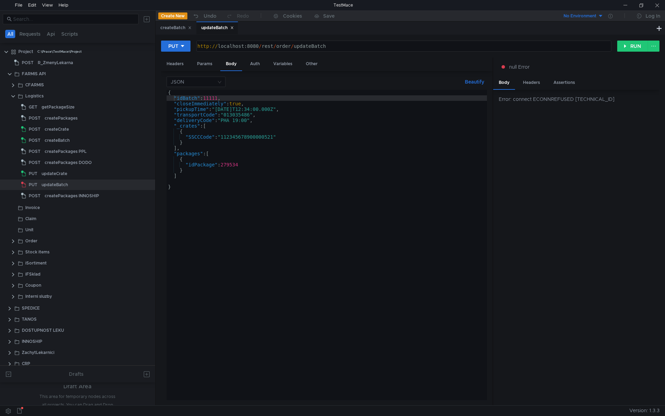
click at [286, 201] on div "{ "idBatch" : 11111 , "closeImmediately" : true , "pickupTime" : "2025-07-10T12…" at bounding box center [327, 250] width 321 height 321
type textarea "}"
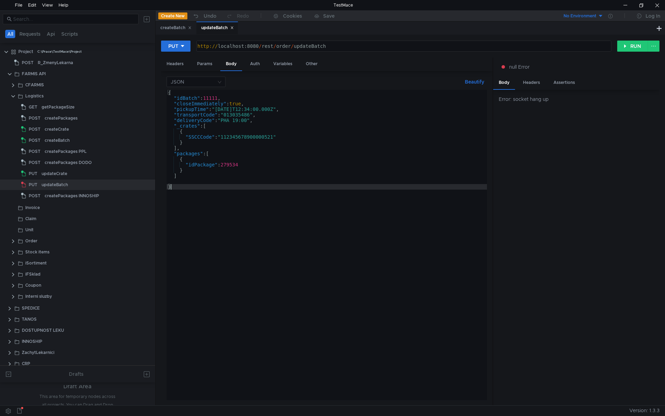
click at [267, 126] on div "{ "idBatch" : 11111 , "closeImmediately" : true , "pickupTime" : "[DATE]T12:34:…" at bounding box center [327, 250] width 321 height 321
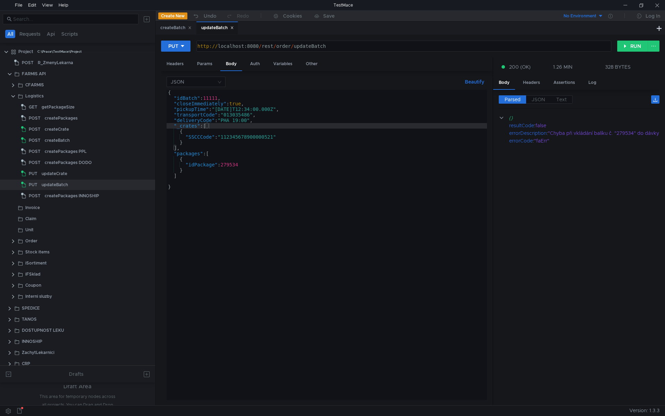
click at [239, 164] on div "{ "idBatch" : 11111 , "closeImmediately" : true , "pickupTime" : "[DATE]T12:34:…" at bounding box center [327, 250] width 321 height 321
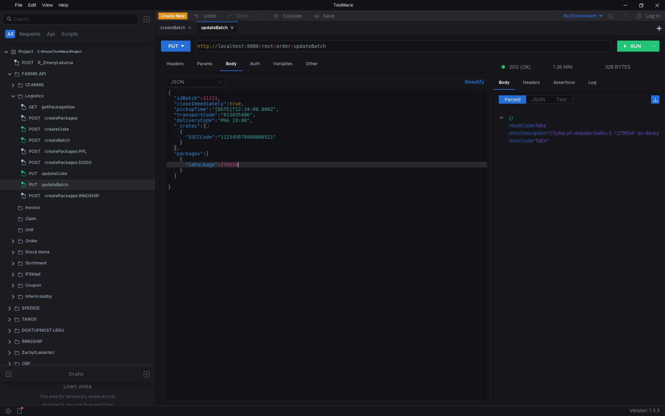
click at [239, 164] on div "{ "idBatch" : 11111 , "closeImmediately" : true , "pickupTime" : "[DATE]T12:34:…" at bounding box center [327, 250] width 321 height 321
click at [246, 201] on div "{ "idBatch" : 11111 , "closeImmediately" : true , "pickupTime" : "[DATE]T12:34:…" at bounding box center [327, 250] width 321 height 321
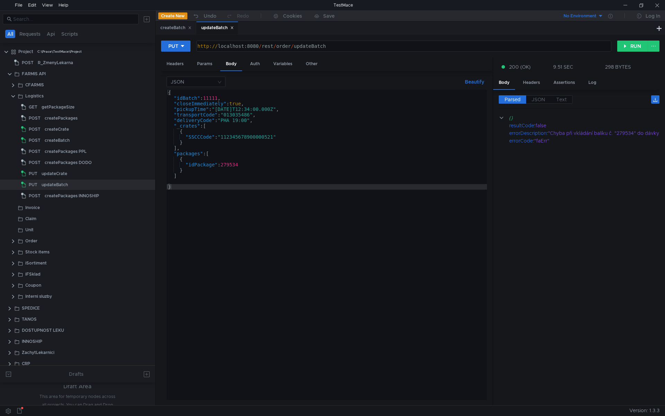
click at [238, 165] on div "{ "idBatch" : 11111 , "closeImmediately" : true , "pickupTime" : "[DATE]T12:34:…" at bounding box center [327, 250] width 321 height 321
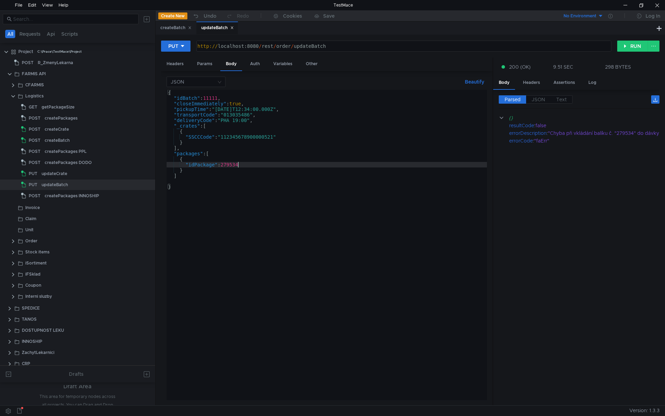
click at [238, 165] on div "{ "idBatch" : 11111 , "closeImmediately" : true , "pickupTime" : "[DATE]T12:34:…" at bounding box center [327, 250] width 321 height 321
paste textarea "100642817"
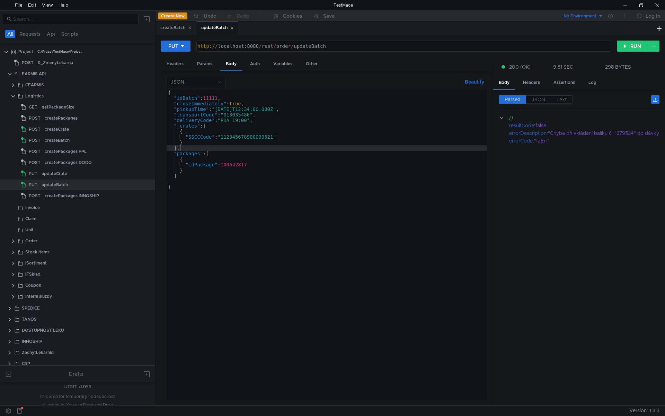
click at [256, 147] on div "{ "idBatch" : 11111 , "closeImmediately" : true , "pickupTime" : "[DATE]T12:34:…" at bounding box center [327, 250] width 321 height 321
type textarea "],"
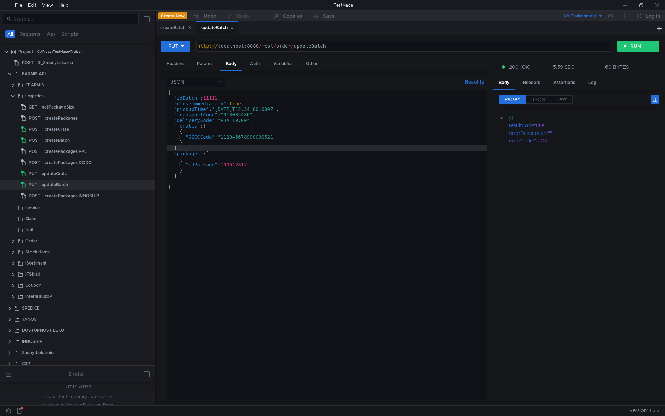
click at [215, 98] on div "{ "idBatch" : 11111 , "closeImmediately" : true , "pickupTime" : "[DATE]T12:34:…" at bounding box center [327, 250] width 321 height 321
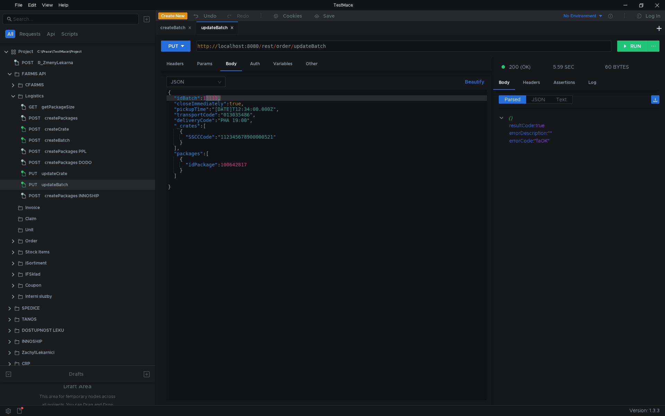
click at [239, 135] on div "{ "idBatch" : 11111 , "closeImmediately" : true , "pickupTime" : "[DATE]T12:34:…" at bounding box center [327, 250] width 321 height 321
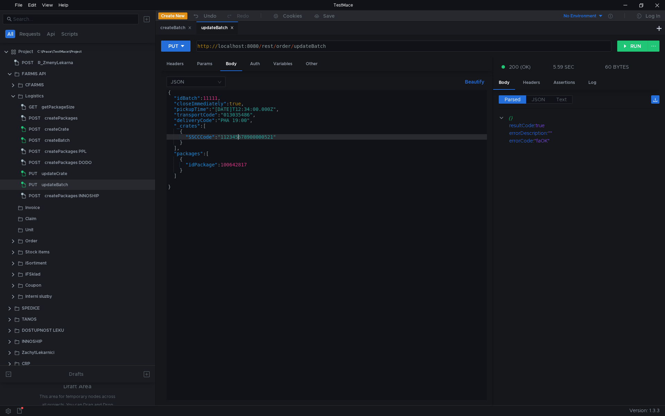
click at [242, 104] on div "{ "idBatch" : 11111 , "closeImmediately" : true , "pickupTime" : "[DATE]T12:34:…" at bounding box center [327, 250] width 321 height 321
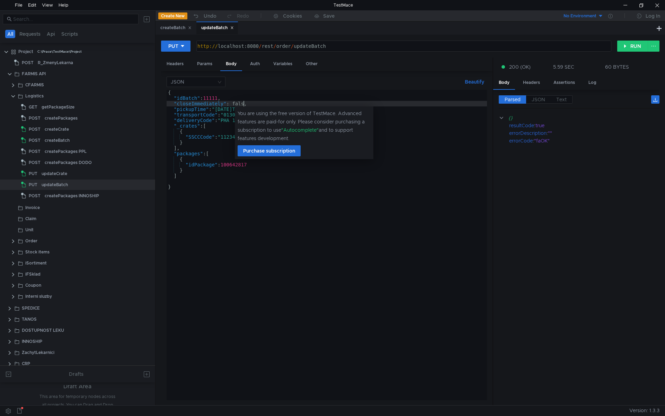
scroll to position [0, 6]
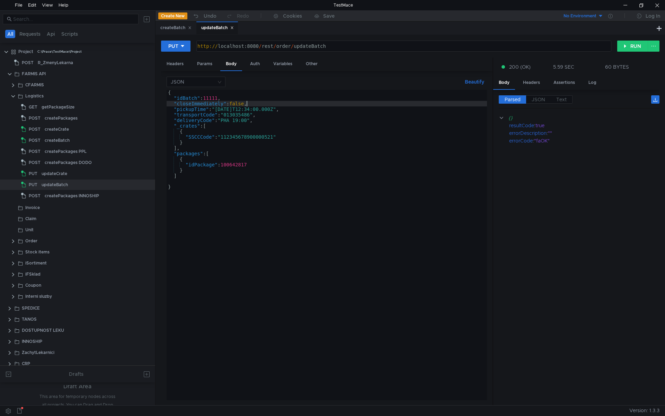
click at [269, 130] on div "{ "idBatch" : 11111 , "closeImmediately" : false , "pickupTime" : "[DATE]T12:34…" at bounding box center [327, 250] width 321 height 321
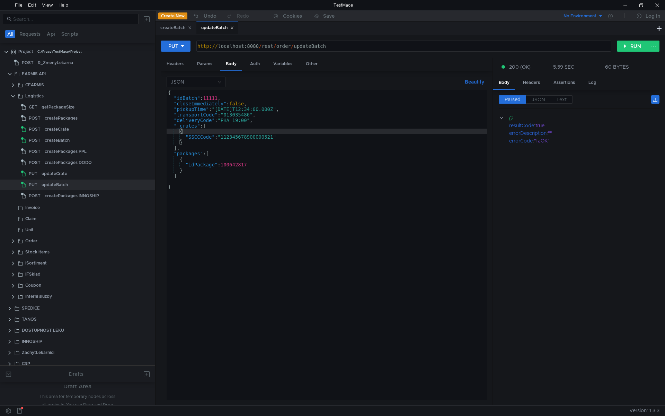
click at [263, 125] on div "{ "idBatch" : 11111 , "closeImmediately" : false , "pickupTime" : "[DATE]T12:34…" at bounding box center [327, 250] width 321 height 321
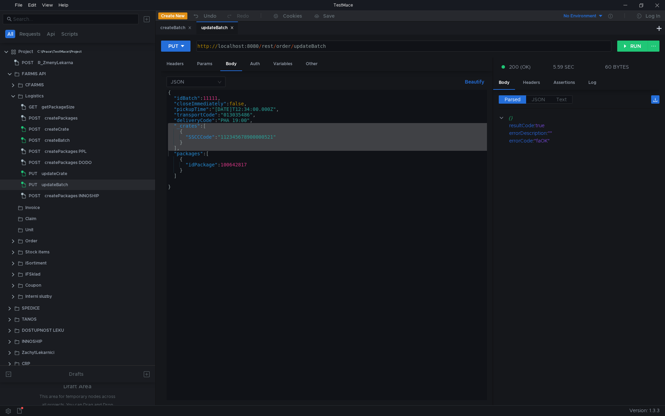
click at [245, 133] on div "{ "idBatch" : 11111 , "closeImmediately" : false , "pickupTime" : "[DATE]T12:34…" at bounding box center [327, 245] width 321 height 310
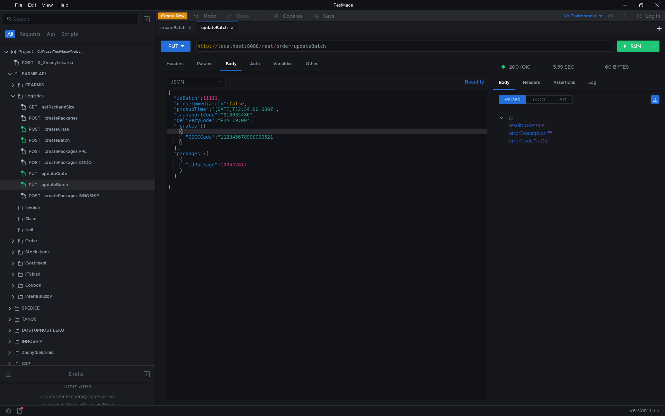
click at [241, 133] on div "{ "idBatch" : 11111 , "closeImmediately" : false , "pickupTime" : "[DATE]T12:34…" at bounding box center [327, 250] width 321 height 321
click at [200, 140] on div "{ "idBatch" : 11111 , "closeImmediately" : false , "pickupTime" : "[DATE]T12:34…" at bounding box center [327, 250] width 321 height 321
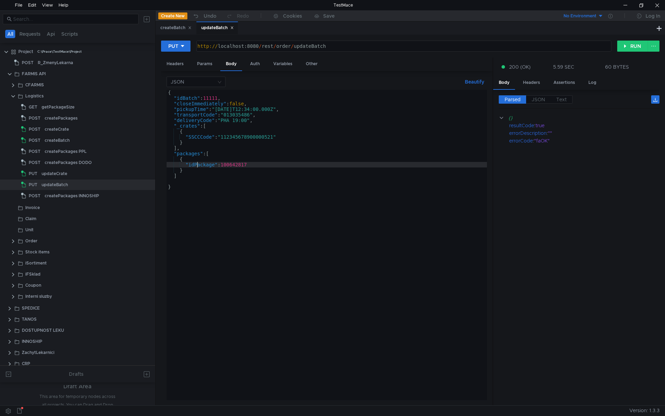
click at [198, 167] on div "{ "idBatch" : 11111 , "closeImmediately" : false , "pickupTime" : "[DATE]T12:34…" at bounding box center [327, 250] width 321 height 321
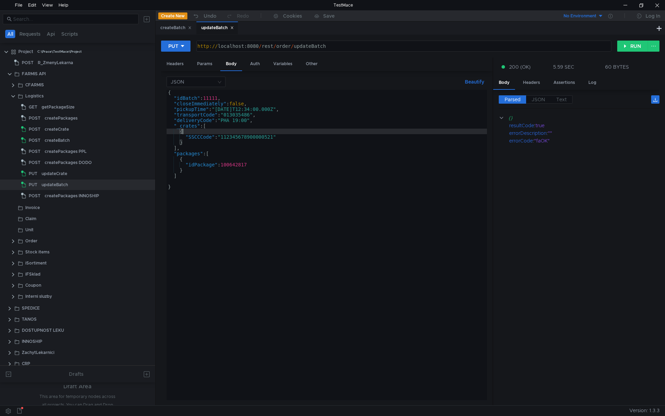
click at [206, 134] on div "{ "idBatch" : 11111 , "closeImmediately" : false , "pickupTime" : "[DATE]T12:34…" at bounding box center [327, 250] width 321 height 321
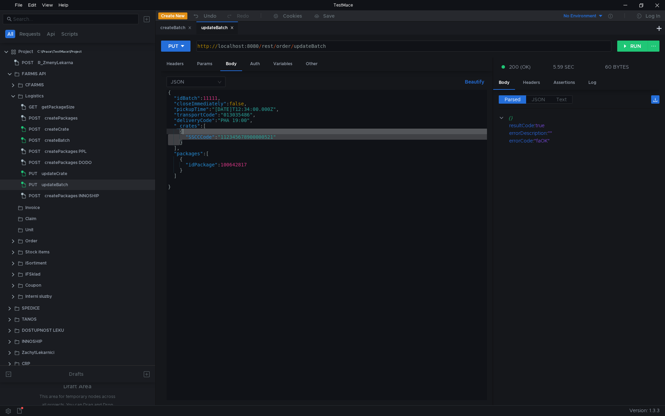
click at [206, 134] on div "{ "idBatch" : 11111 , "closeImmediately" : false , "pickupTime" : "[DATE]T12:34…" at bounding box center [327, 250] width 321 height 321
click at [204, 138] on div "{ "idBatch" : 11111 , "closeImmediately" : false , "pickupTime" : "[DATE]T12:34…" at bounding box center [327, 245] width 321 height 310
click at [204, 138] on div "{ "idBatch" : 11111 , "closeImmediately" : false , "pickupTime" : "[DATE]T12:34…" at bounding box center [327, 250] width 321 height 321
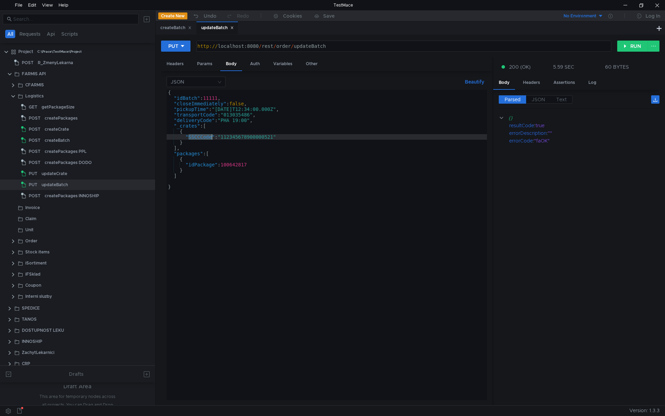
click at [200, 148] on div "{ "idBatch" : 11111 , "closeImmediately" : false , "pickupTime" : "[DATE]T12:34…" at bounding box center [327, 250] width 321 height 321
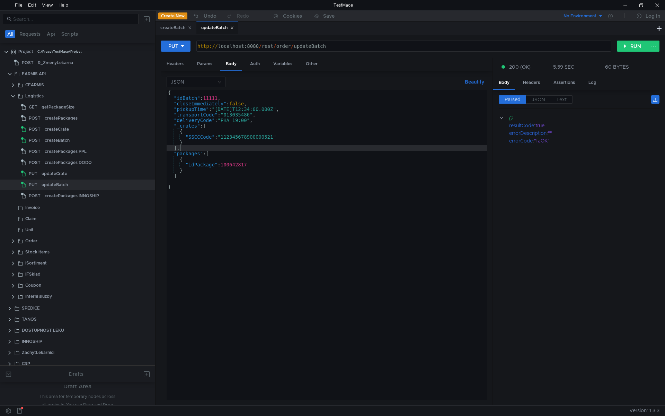
scroll to position [0, 0]
click at [199, 138] on div "{ "idBatch" : 11111 , "closeImmediately" : false , "pickupTime" : "[DATE]T12:34…" at bounding box center [327, 250] width 321 height 321
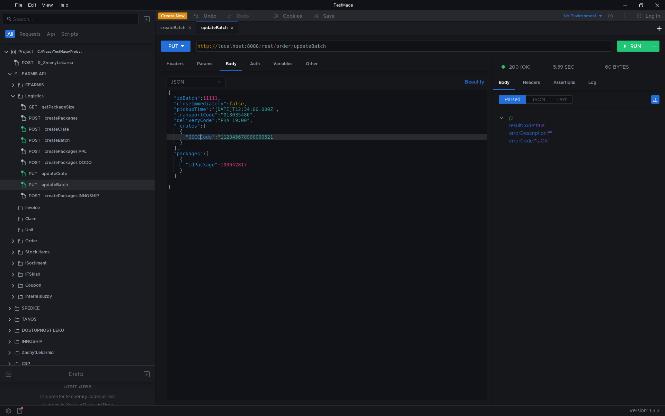
click at [199, 138] on div "{ "idBatch" : 11111 , "closeImmediately" : false , "pickupTime" : "[DATE]T12:34…" at bounding box center [327, 250] width 321 height 321
click at [190, 127] on div "{ "idBatch" : 11111 , "closeImmediately" : false , "pickupTime" : "[DATE]T12:34…" at bounding box center [327, 250] width 321 height 321
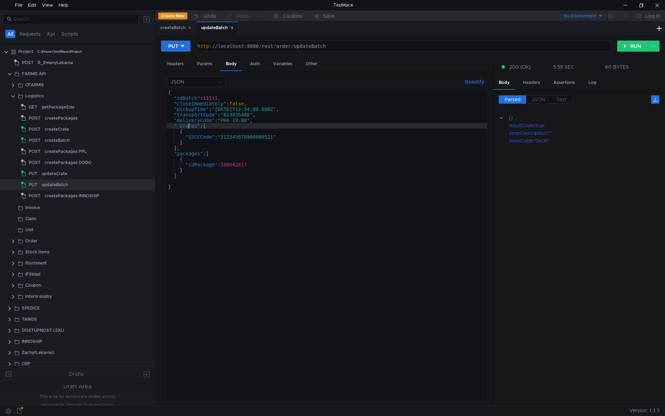
click at [190, 127] on div "{ "idBatch" : 11111 , "closeImmediately" : false , "pickupTime" : "[DATE]T12:34…" at bounding box center [327, 250] width 321 height 321
click at [189, 136] on div "{ "idBatch" : 11111 , "closeImmediately" : false , "pickupTime" : "[DATE]T12:34…" at bounding box center [327, 250] width 321 height 321
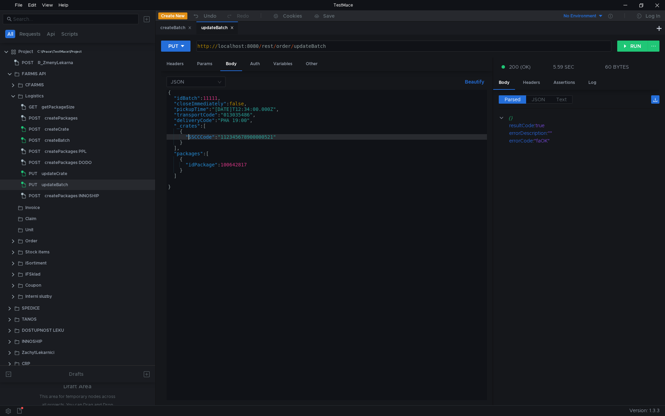
click at [191, 134] on div "{ "idBatch" : 11111 , "closeImmediately" : false , "pickupTime" : "[DATE]T12:34…" at bounding box center [327, 250] width 321 height 321
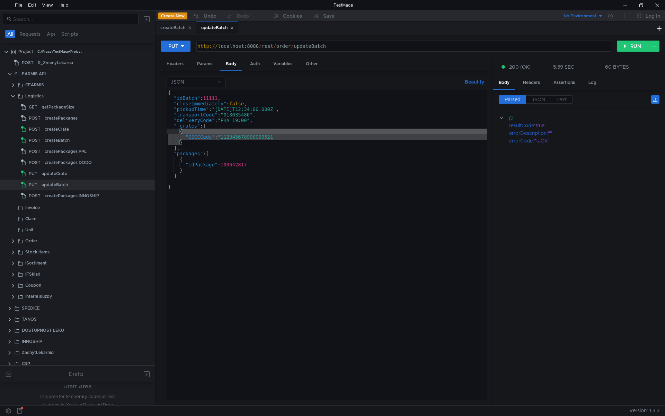
click at [193, 136] on div "{ "idBatch" : 11111 , "closeImmediately" : false , "pickupTime" : "[DATE]T12:34…" at bounding box center [327, 245] width 321 height 310
click at [193, 136] on div "{ "idBatch" : 11111 , "closeImmediately" : false , "pickupTime" : "[DATE]T12:34…" at bounding box center [327, 250] width 321 height 321
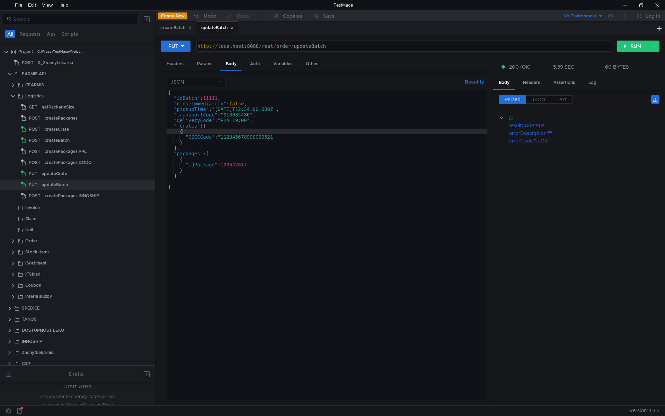
click at [191, 131] on div "{ "idBatch" : 11111 , "closeImmediately" : false , "pickupTime" : "[DATE]T12:34…" at bounding box center [327, 250] width 321 height 321
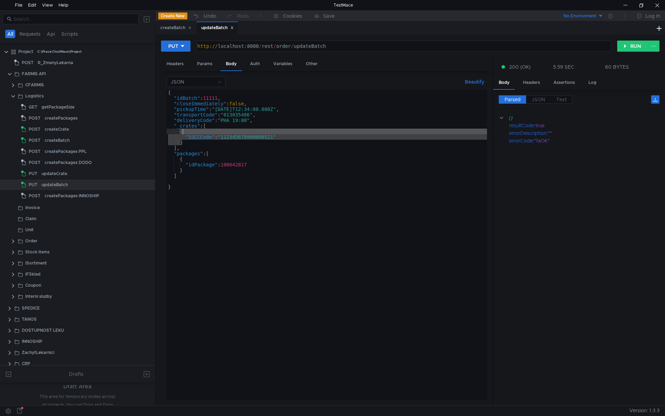
click at [268, 144] on div "{ "idBatch" : 11111 , "closeImmediately" : false , "pickupTime" : "[DATE]T12:34…" at bounding box center [327, 250] width 321 height 321
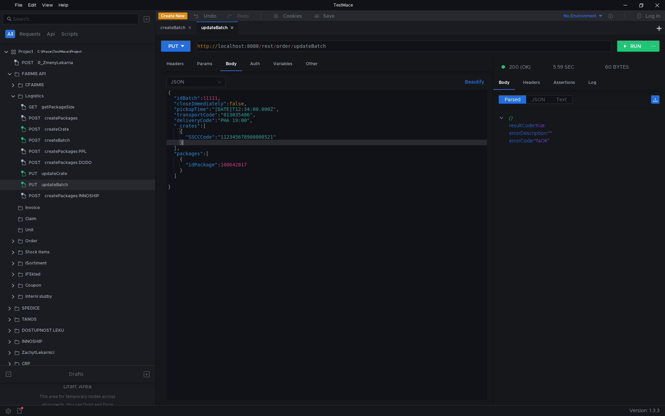
click at [281, 127] on div "{ "idBatch" : 11111 , "closeImmediately" : false , "pickupTime" : "[DATE]T12:34…" at bounding box center [327, 250] width 321 height 321
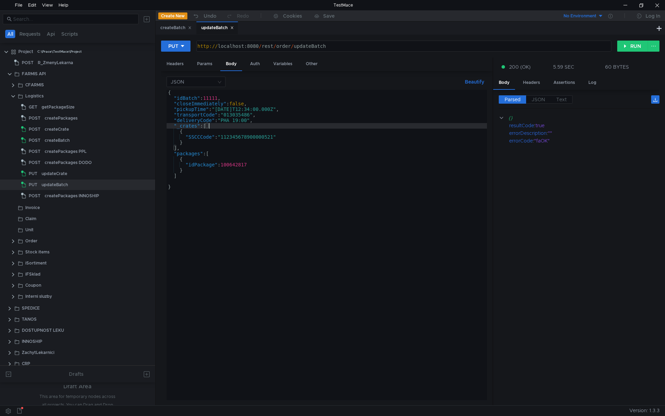
click at [177, 98] on div "{ "idBatch" : 11111 , "closeImmediately" : false , "pickupTime" : "[DATE]T12:34…" at bounding box center [327, 250] width 321 height 321
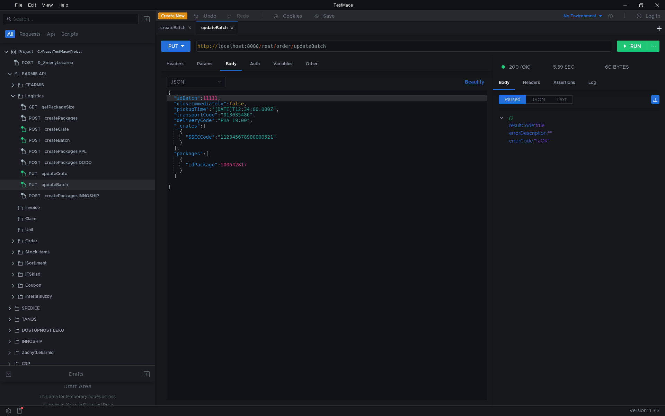
scroll to position [0, 1]
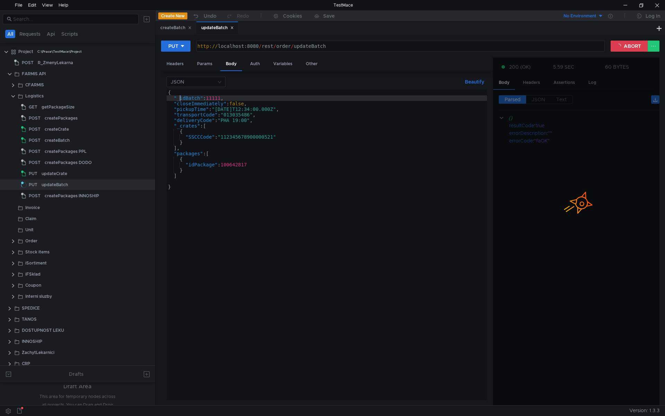
type textarea ""_idBatch": 11111,"
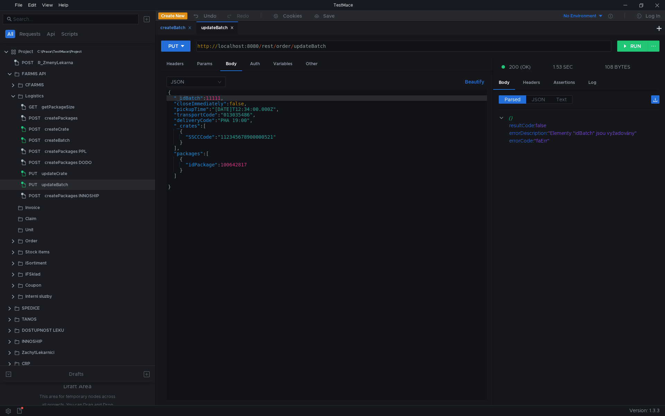
click at [178, 27] on div "createBatch" at bounding box center [175, 27] width 31 height 7
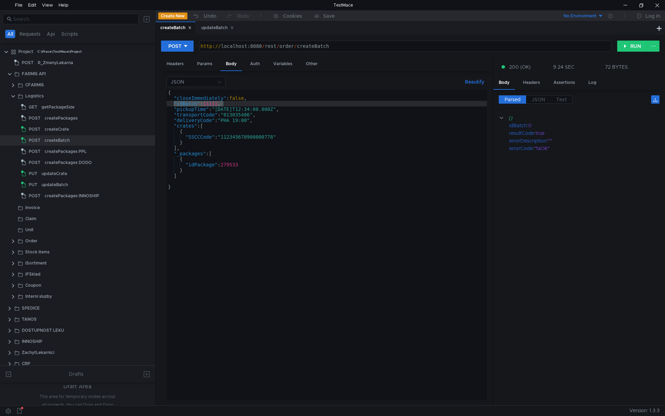
click at [179, 106] on div "{ "closeImmediately" : false , "idBatch" : 11111 , "pickupTime" : "[DATE]T12:34…" at bounding box center [327, 245] width 321 height 310
click at [176, 104] on div "{ "closeImmediately" : false , "idBatch" : 11111 , "pickupTime" : "[DATE]T12:34…" at bounding box center [327, 250] width 321 height 321
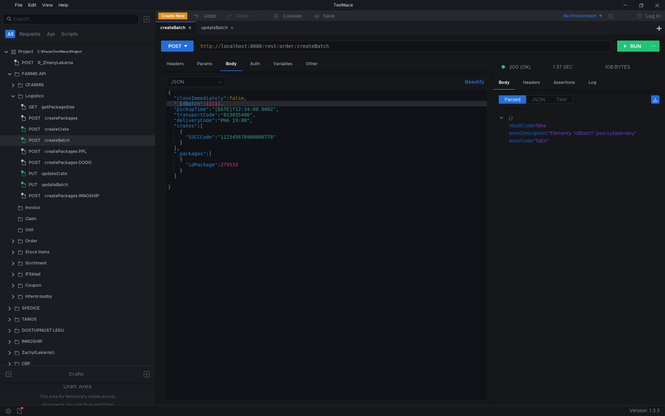
click at [180, 103] on div "{ "closeImmediately" : false , "_idBatch" : 11111 , "pickupTime" : "[DATE]T12:3…" at bounding box center [327, 250] width 321 height 321
type textarea ""idBatch": 11111,"
click at [211, 27] on div "updateBatch" at bounding box center [217, 27] width 33 height 7
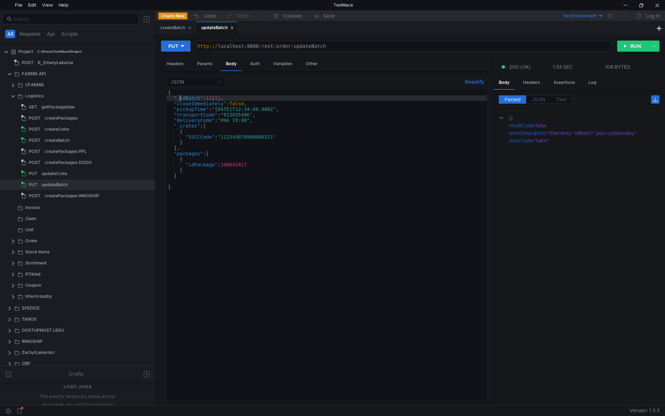
click at [180, 98] on div "{ "_idBatch" : 11111 , "closeImmediately" : false , "pickupTime" : "[DATE]T12:3…" at bounding box center [327, 250] width 321 height 321
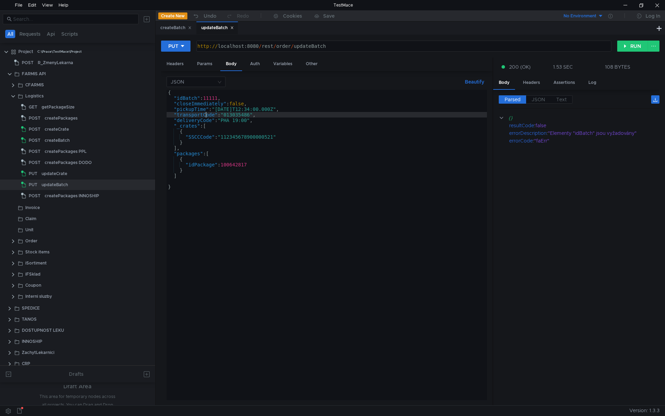
click at [205, 117] on div "{ "idBatch" : 11111 , "closeImmediately" : false , "pickupTime" : "[DATE]T12:34…" at bounding box center [327, 250] width 321 height 321
click at [348, 189] on div "{ "idBatch" : 11111 , "closeImmediately" : false , "pickupTime" : "[DATE]T12:34…" at bounding box center [327, 250] width 321 height 321
type textarea "}"
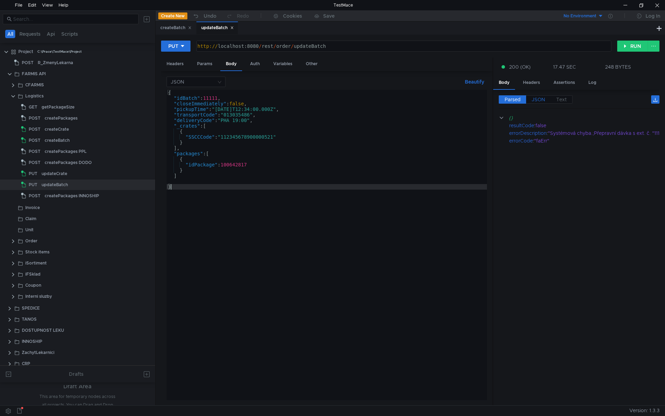
click at [540, 96] on label "JSON" at bounding box center [538, 99] width 25 height 8
click at [540, 98] on span "JSON" at bounding box center [539, 99] width 14 height 6
type textarea ""errorDescription": "Systémová chyba.;Přepravní dávka s ext. č. \"11111\" není …"
click at [569, 135] on div "{ "resultCode" : false , "errorDescription" : "Systémová chyba.;Přepravní dávka…" at bounding box center [579, 262] width 161 height 297
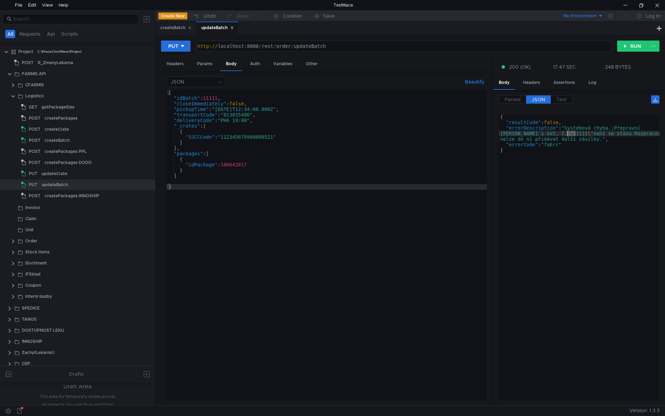
click at [557, 136] on div "{ "resultCode" : false , "errorDescription" : "Systémová chyba.;Přepravní dávka…" at bounding box center [579, 262] width 161 height 297
click at [588, 129] on div "{ "resultCode" : false , "errorDescription" : "Systémová chyba.;Přepravní dávka…" at bounding box center [579, 262] width 161 height 297
click at [628, 129] on div "{ "resultCode" : false , "errorDescription" : "Systémová chyba.;Přepravní dávka…" at bounding box center [579, 262] width 161 height 297
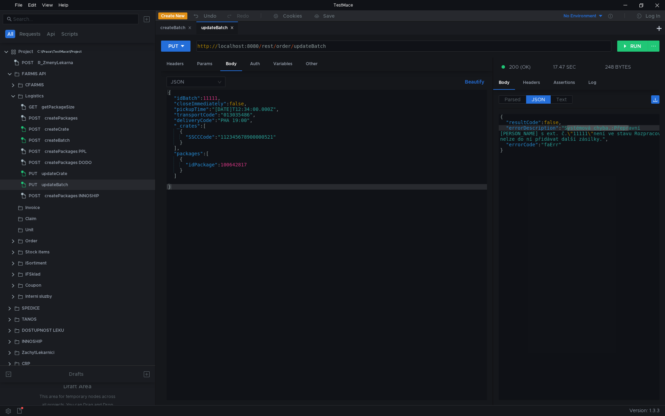
click at [585, 130] on div "{ "resultCode" : false , "errorDescription" : "Systémová chyba.;Přepravní dávka…" at bounding box center [579, 257] width 161 height 286
click at [585, 130] on div "{ "resultCode" : false , "errorDescription" : "Systémová chyba.;Přepravní dávka…" at bounding box center [579, 262] width 161 height 297
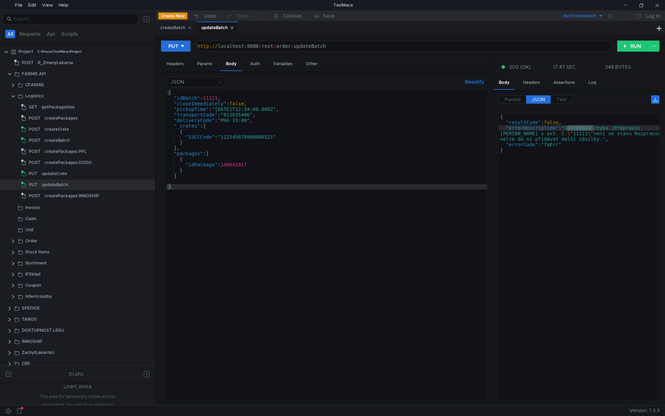
click at [416, 183] on div "{ "idBatch" : 11111 , "closeImmediately" : false , "pickupTime" : "[DATE]T12:34…" at bounding box center [327, 250] width 321 height 321
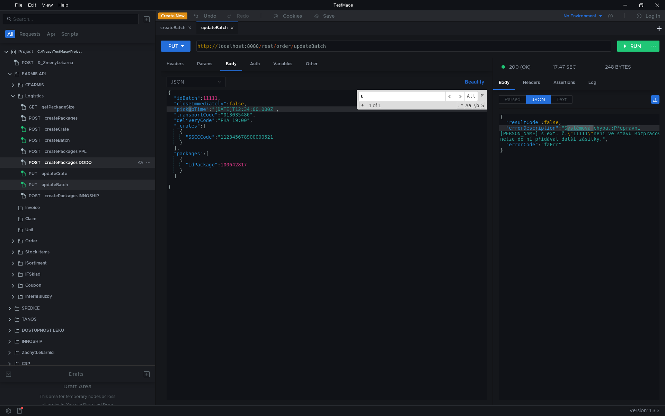
type input "u"
click at [482, 94] on span at bounding box center [482, 95] width 5 height 5
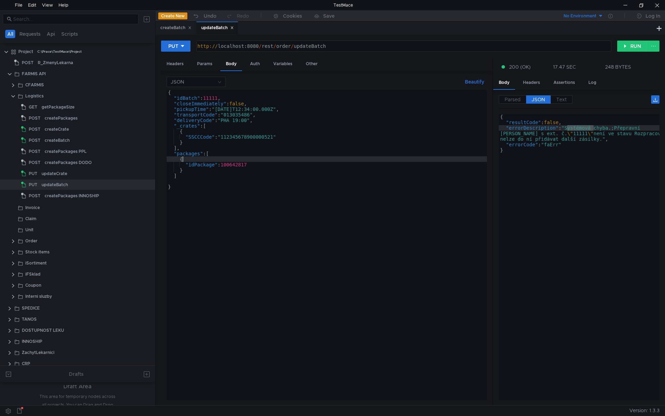
click at [277, 158] on div "{ "idBatch" : 11111 , "closeImmediately" : false , "pickupTime" : "2025-07-10T1…" at bounding box center [327, 250] width 321 height 321
type textarea "{"
